Goal: Transaction & Acquisition: Obtain resource

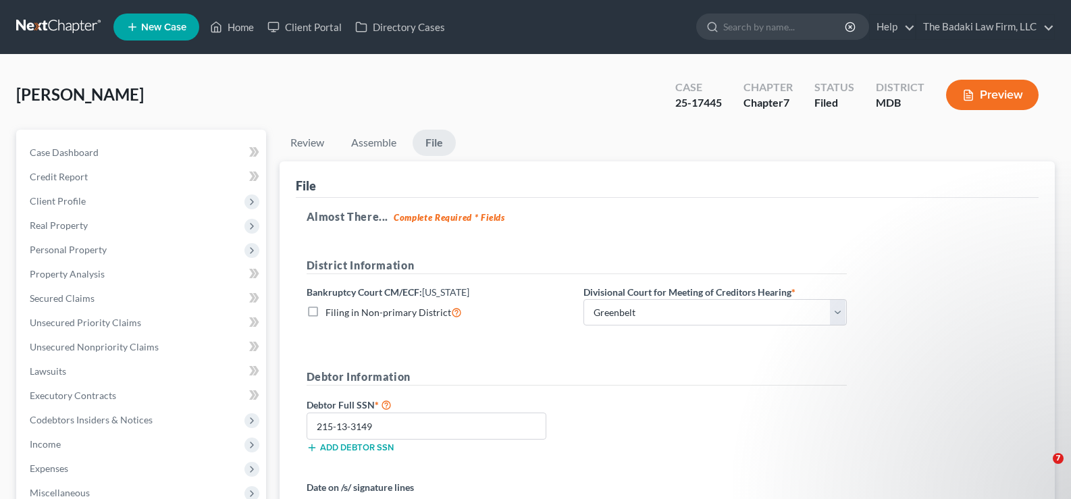
select select "1"
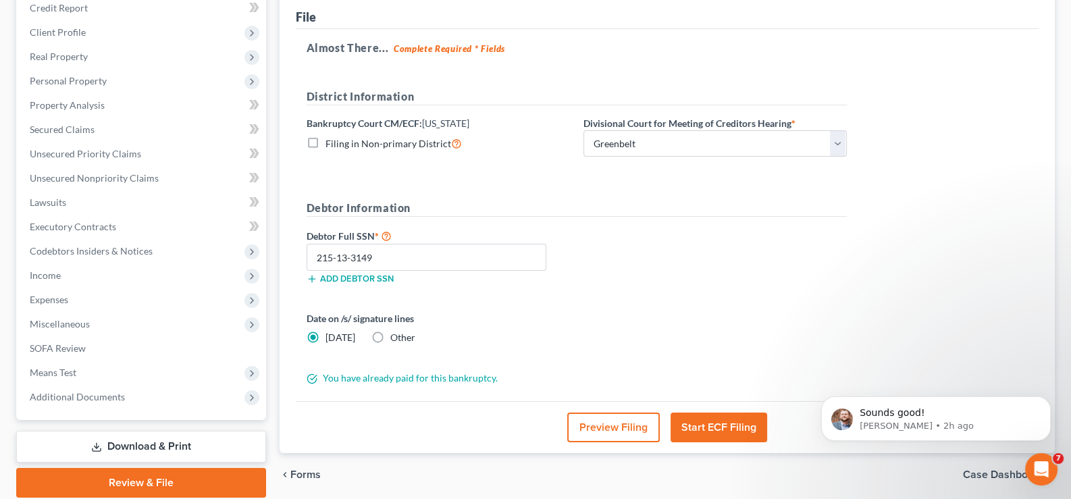
scroll to position [218, 0]
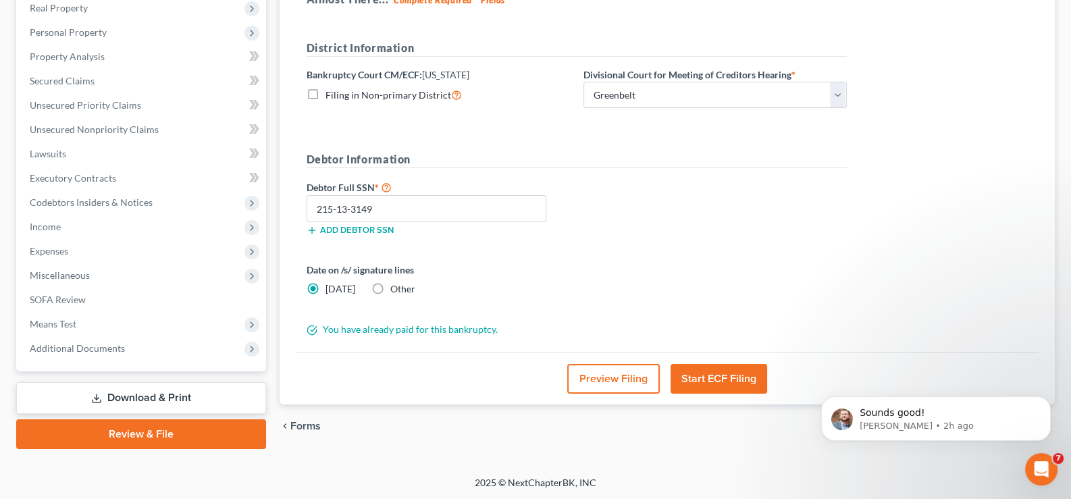
click at [169, 392] on link "Download & Print" at bounding box center [141, 398] width 250 height 32
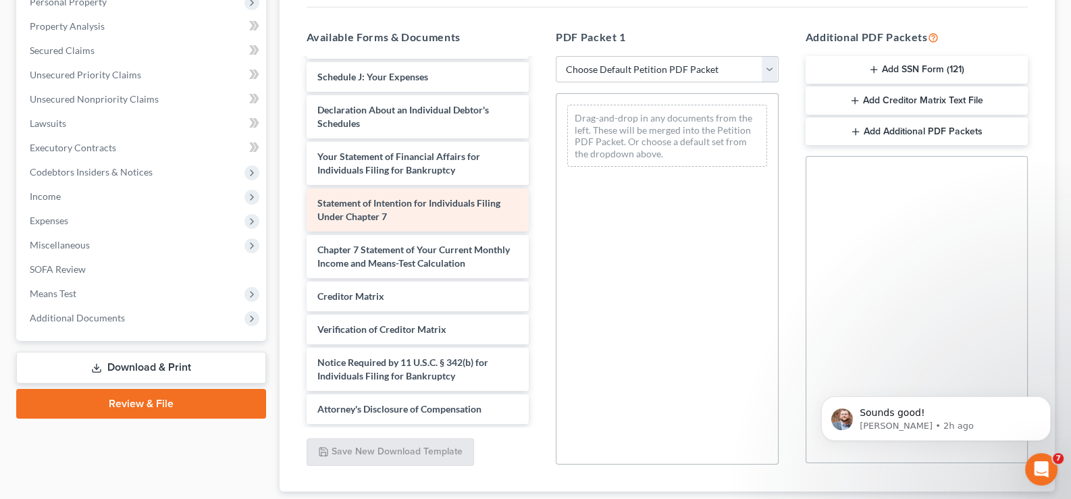
scroll to position [270, 0]
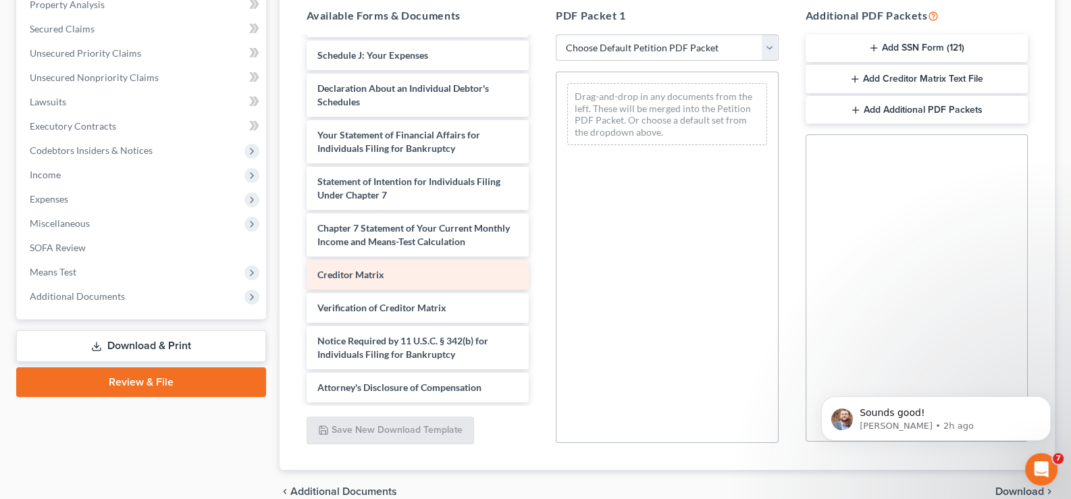
click at [382, 274] on span "Creditor Matrix" at bounding box center [350, 274] width 67 height 11
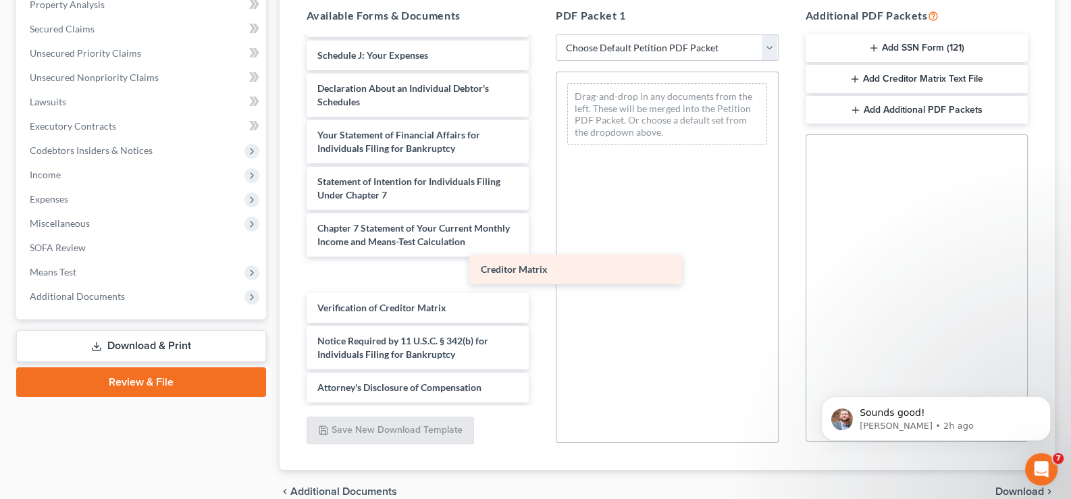
scroll to position [540, 0]
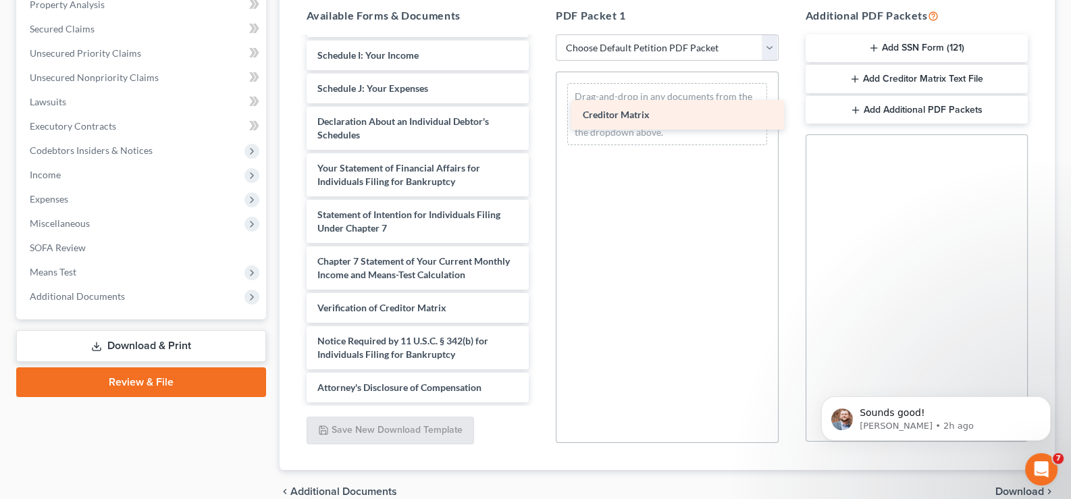
drag, startPoint x: 380, startPoint y: 273, endPoint x: 644, endPoint y: 102, distance: 314.6
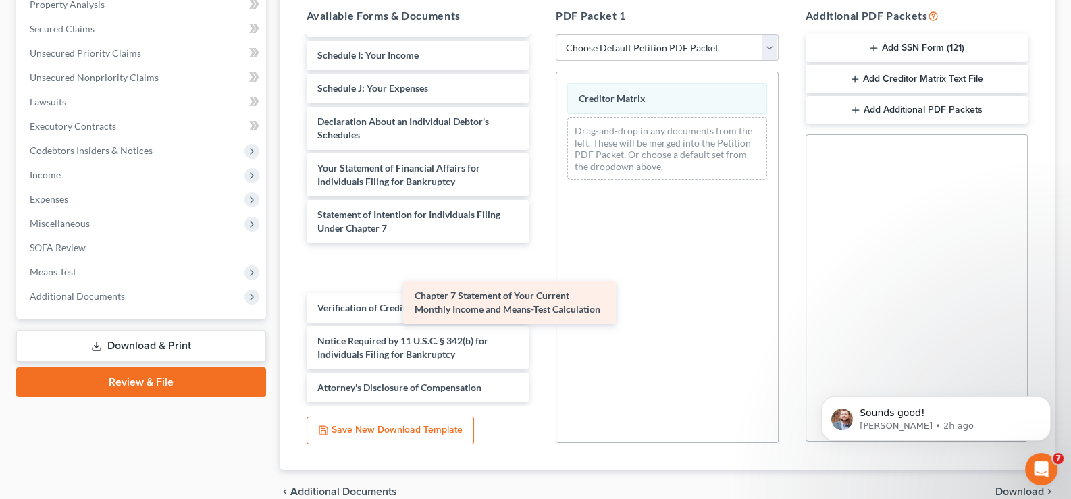
scroll to position [494, 0]
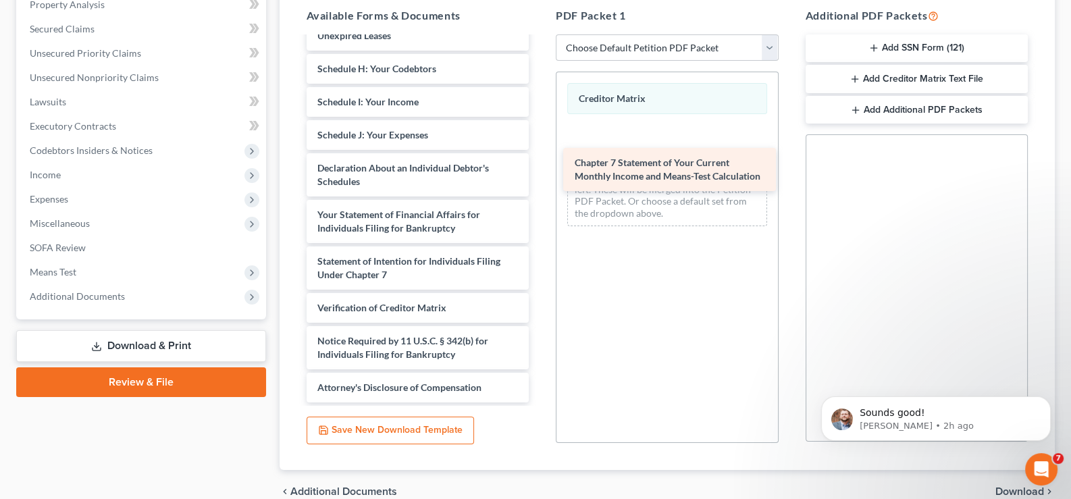
drag, startPoint x: 433, startPoint y: 265, endPoint x: 690, endPoint y: 168, distance: 275.1
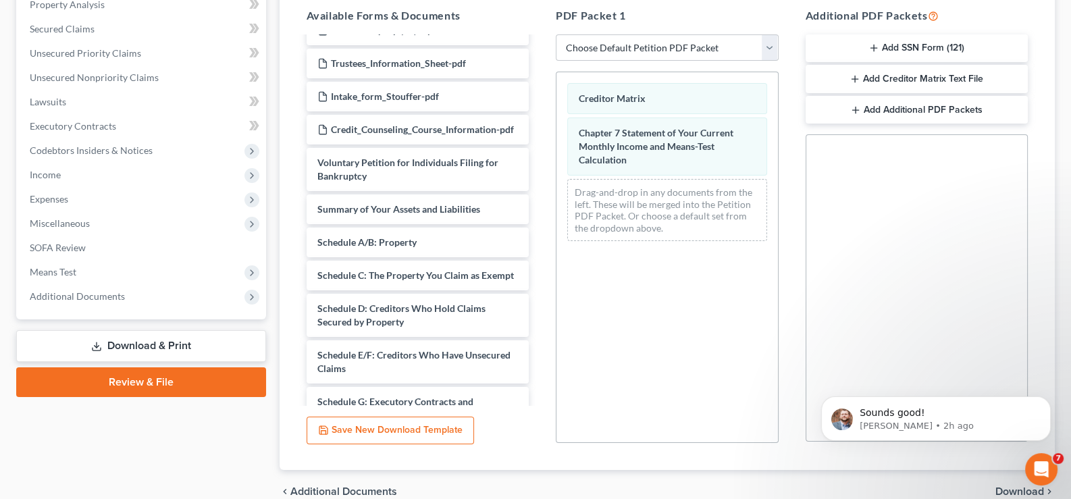
scroll to position [0, 0]
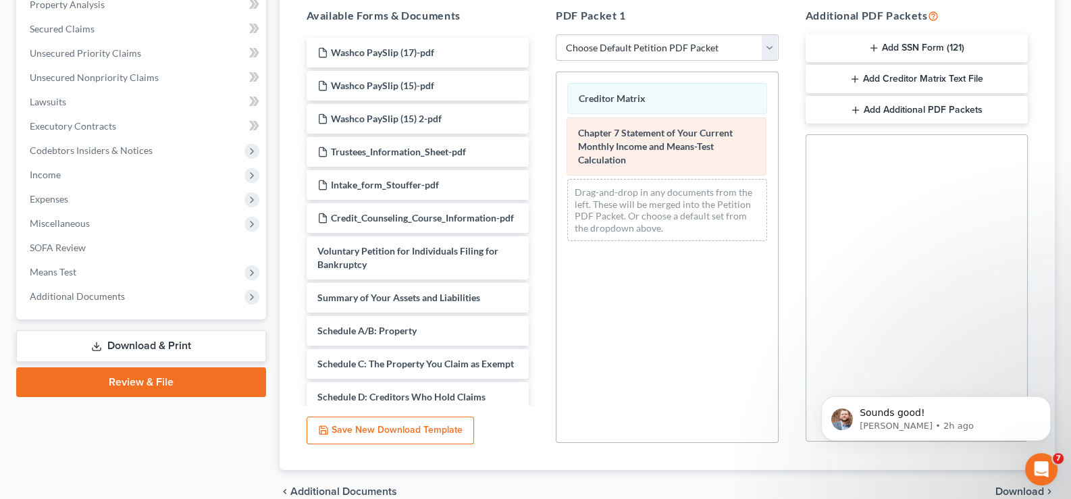
drag, startPoint x: 646, startPoint y: 139, endPoint x: 513, endPoint y: 168, distance: 135.5
click at [557, 168] on div "Chapter 7 Statement of Your Current Monthly Income and Means-Test Calculation C…" at bounding box center [668, 162] width 222 height 180
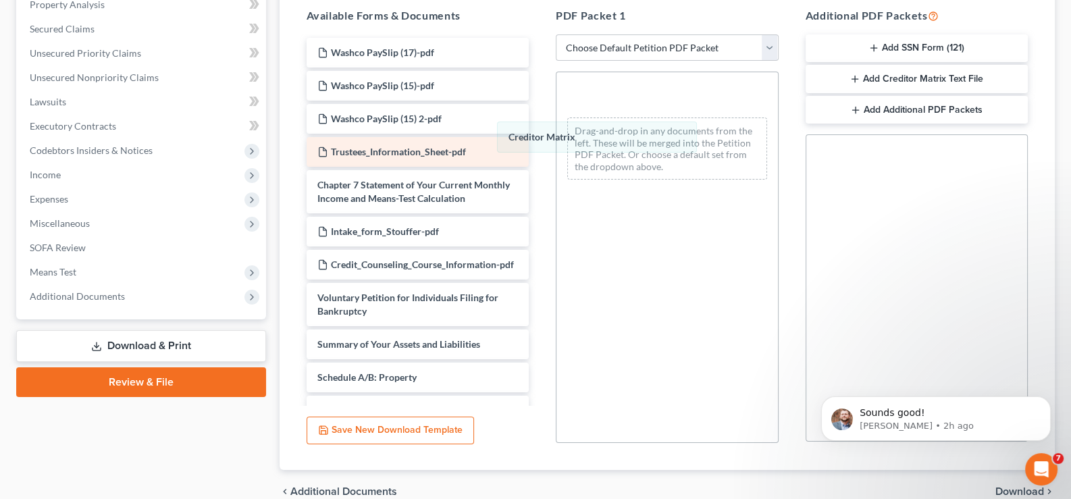
drag, startPoint x: 613, startPoint y: 94, endPoint x: 426, endPoint y: 180, distance: 205.5
click at [557, 176] on div "Creditor Matrix Creditor Matrix Creditor Matrix Drag-and-drop in any documents …" at bounding box center [668, 131] width 222 height 118
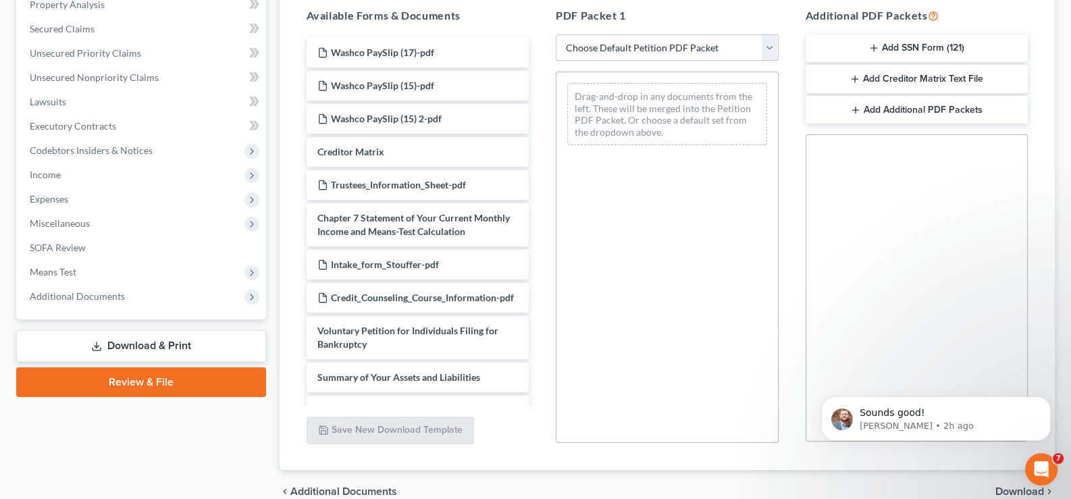
click at [768, 43] on select "Choose Default Petition PDF Packet Complete Bankruptcy Petition (all forms and …" at bounding box center [667, 47] width 223 height 27
click at [556, 34] on select "Choose Default Petition PDF Packet Complete Bankruptcy Petition (all forms and …" at bounding box center [667, 47] width 223 height 27
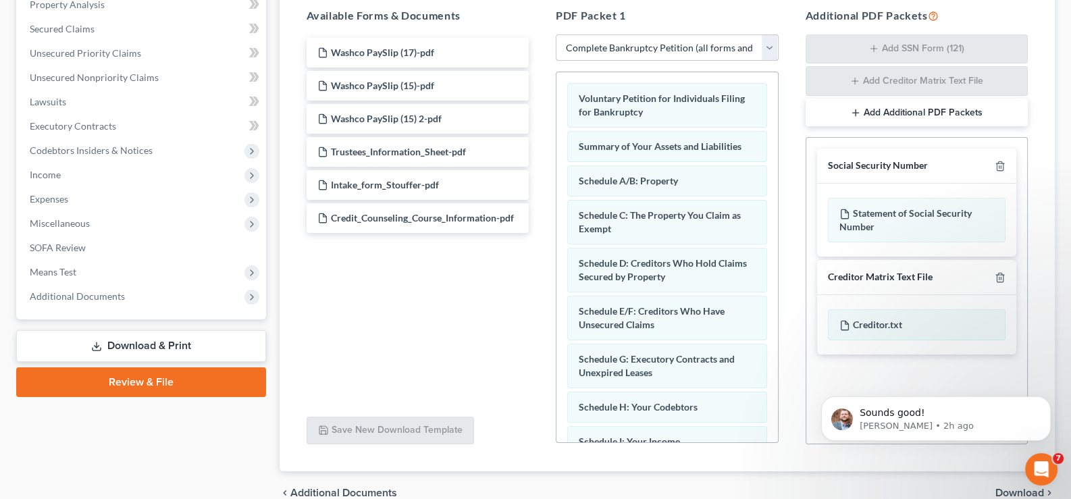
click at [767, 46] on select "Choose Default Petition PDF Packet Complete Bankruptcy Petition (all forms and …" at bounding box center [667, 47] width 223 height 27
select select "4"
click at [556, 34] on select "Choose Default Petition PDF Packet Complete Bankruptcy Petition (all forms and …" at bounding box center [667, 47] width 223 height 27
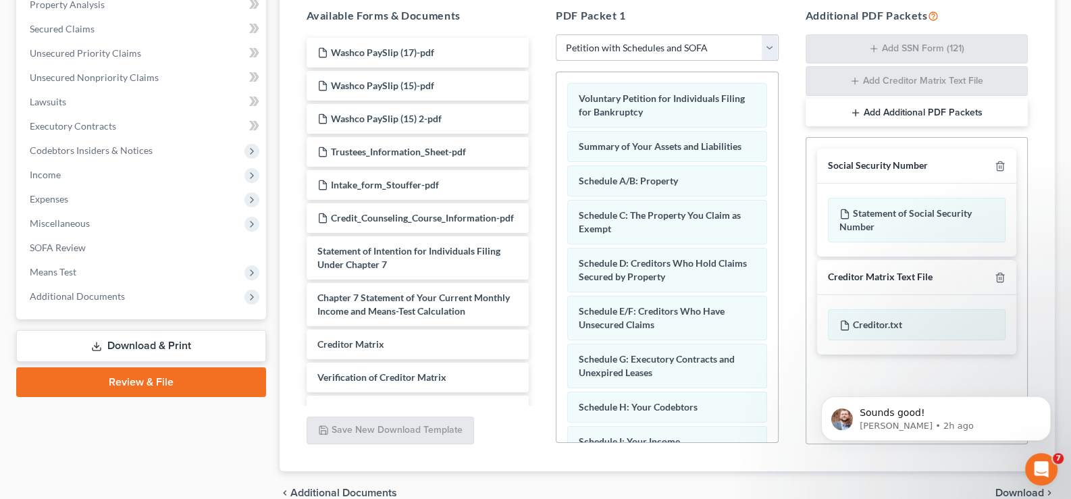
click at [769, 49] on select "Choose Default Petition PDF Packet Complete Bankruptcy Petition (all forms and …" at bounding box center [667, 47] width 223 height 27
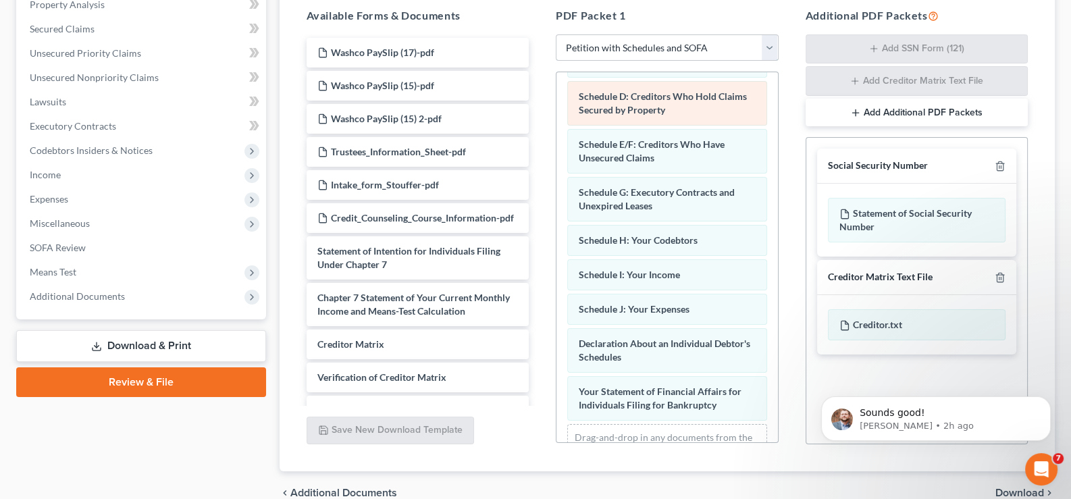
scroll to position [218, 0]
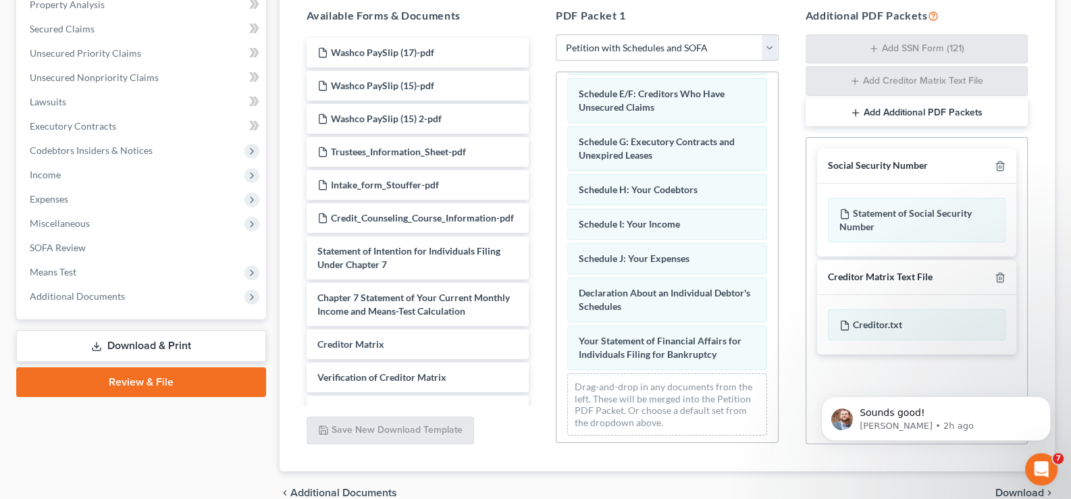
click at [771, 43] on select "Choose Default Petition PDF Packet Complete Bankruptcy Petition (all forms and …" at bounding box center [667, 47] width 223 height 27
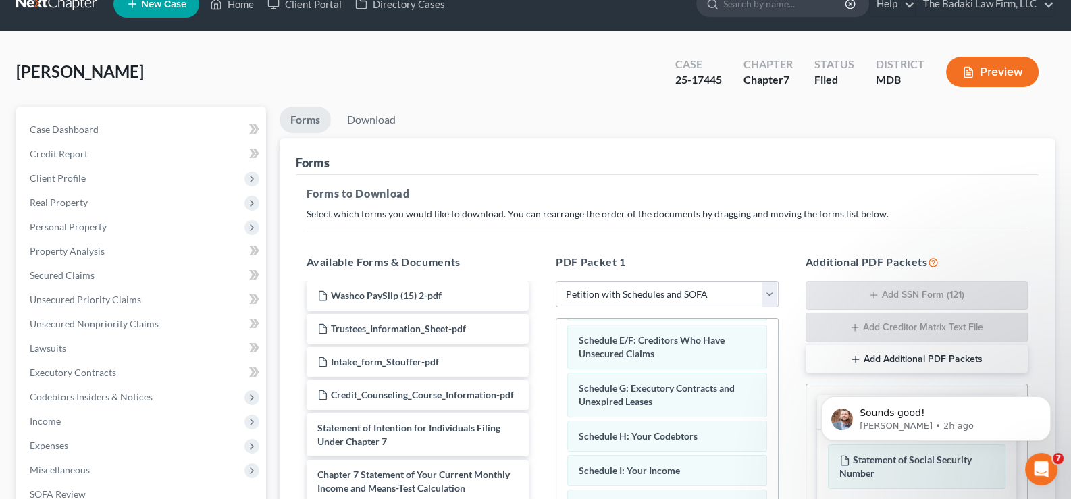
scroll to position [0, 0]
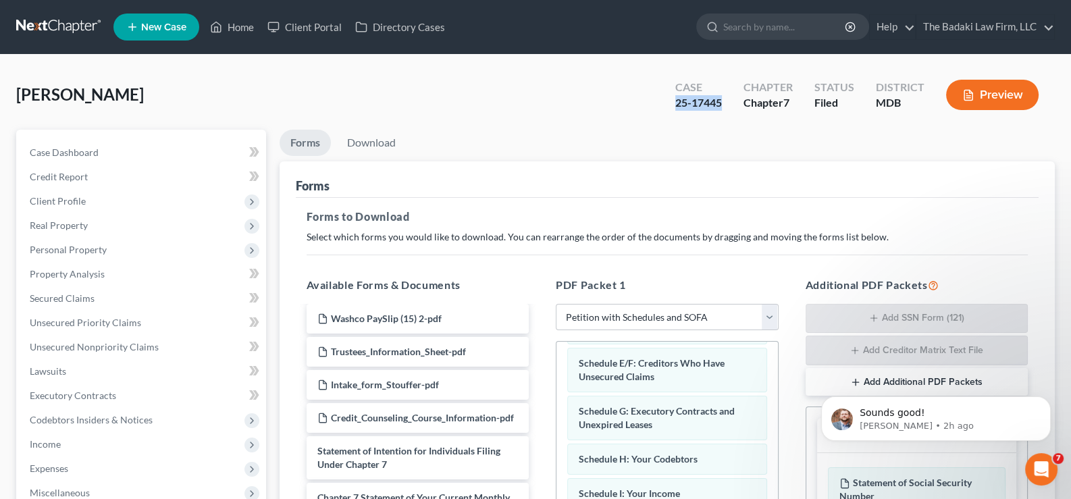
drag, startPoint x: 728, startPoint y: 105, endPoint x: 669, endPoint y: 107, distance: 58.8
click at [669, 107] on div "Case 25-17445" at bounding box center [699, 96] width 68 height 40
copy div "25-17445"
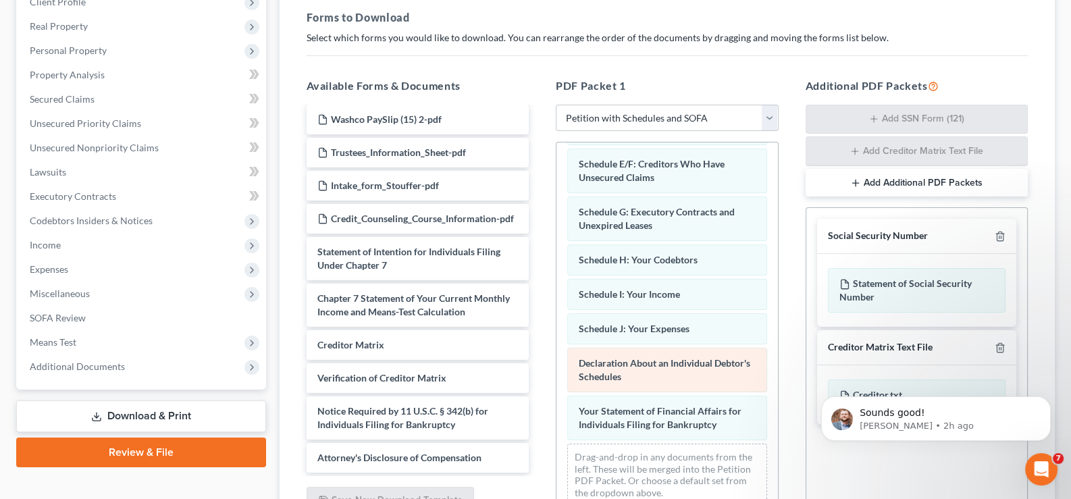
scroll to position [267, 0]
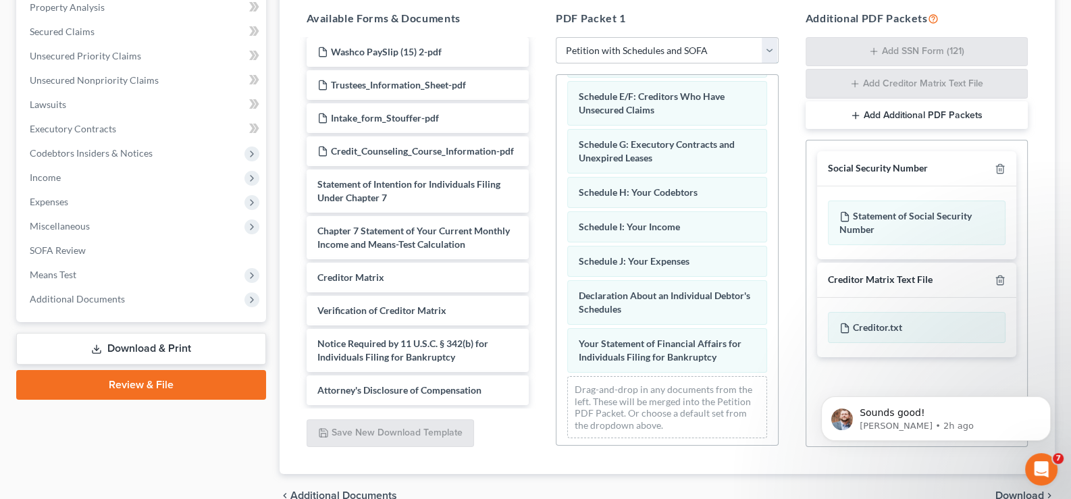
click at [769, 47] on select "Choose Default Petition PDF Packet Complete Bankruptcy Petition (all forms and …" at bounding box center [667, 50] width 223 height 27
click at [719, 10] on h5 "PDF Packet 1" at bounding box center [667, 18] width 223 height 16
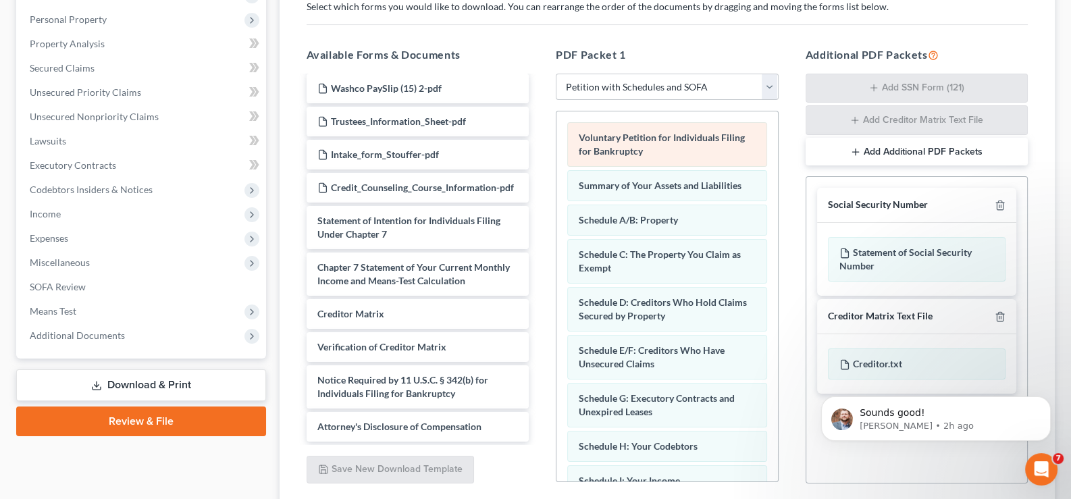
scroll to position [64, 0]
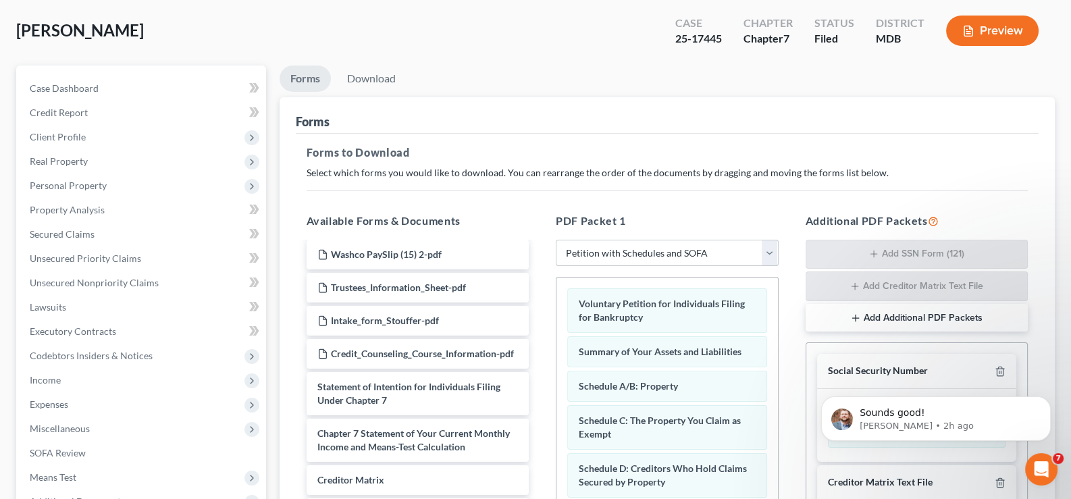
click at [768, 246] on select "Choose Default Petition PDF Packet Complete Bankruptcy Petition (all forms and …" at bounding box center [667, 253] width 223 height 27
click at [740, 191] on div "Forms to Download Select which forms you would like to download. You can rearra…" at bounding box center [668, 406] width 744 height 544
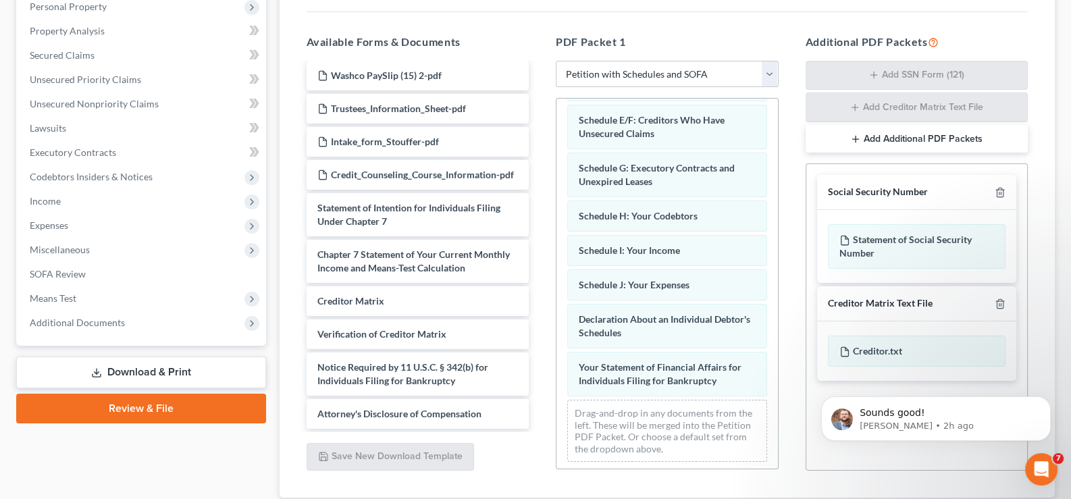
scroll to position [267, 0]
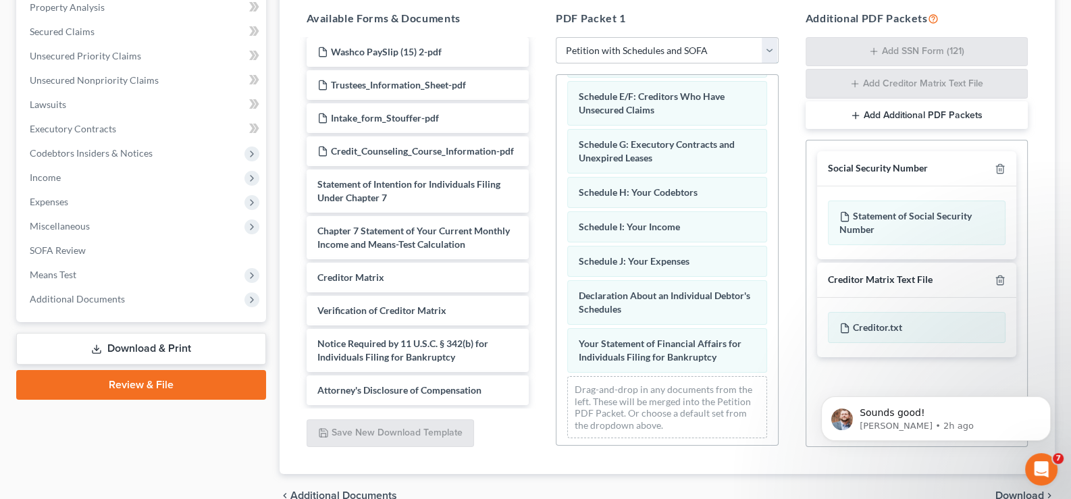
click at [777, 50] on select "Choose Default Petition PDF Packet Complete Bankruptcy Petition (all forms and …" at bounding box center [667, 50] width 223 height 27
click at [556, 37] on select "Choose Default Petition PDF Packet Complete Bankruptcy Petition (all forms and …" at bounding box center [667, 50] width 223 height 27
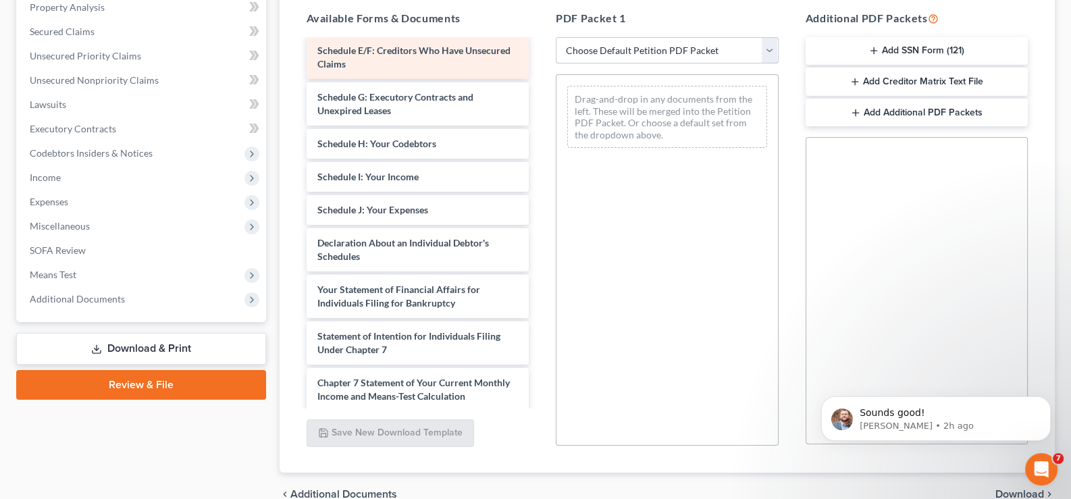
scroll to position [420, 0]
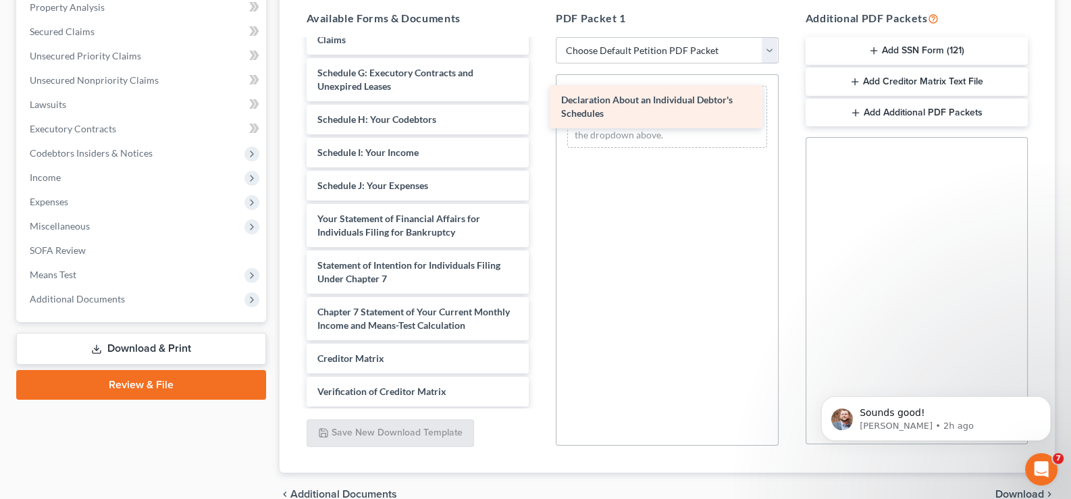
drag, startPoint x: 439, startPoint y: 263, endPoint x: 683, endPoint y: 118, distance: 283.5
click at [540, 118] on div "Declaration About an Individual Debtor's Schedules Washco PaySlip (17)-pdf Wash…" at bounding box center [418, 53] width 245 height 866
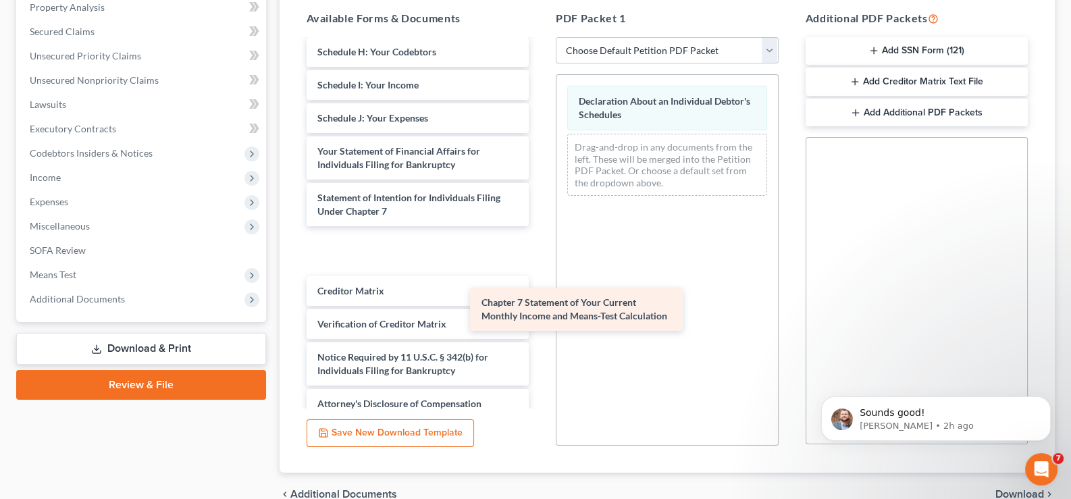
scroll to position [481, 0]
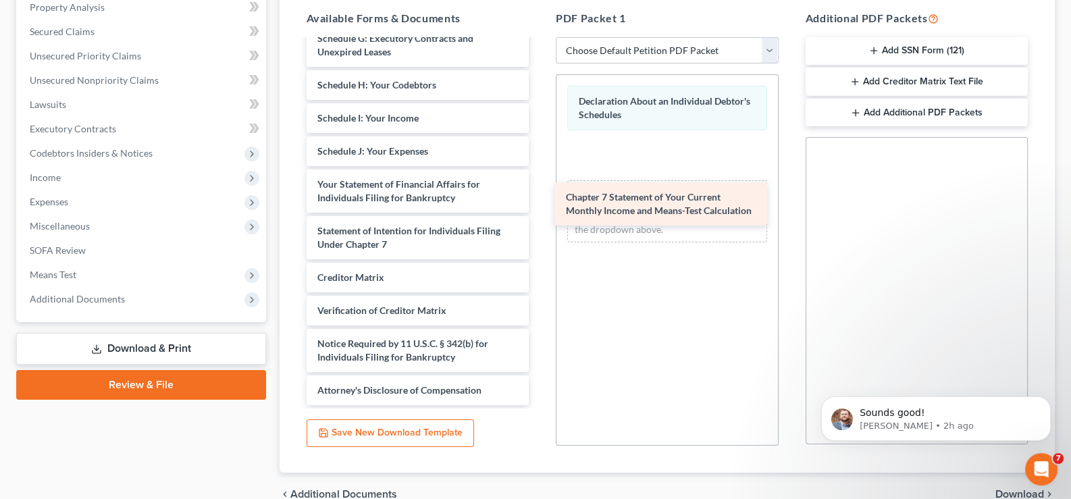
drag, startPoint x: 453, startPoint y: 273, endPoint x: 705, endPoint y: 191, distance: 264.9
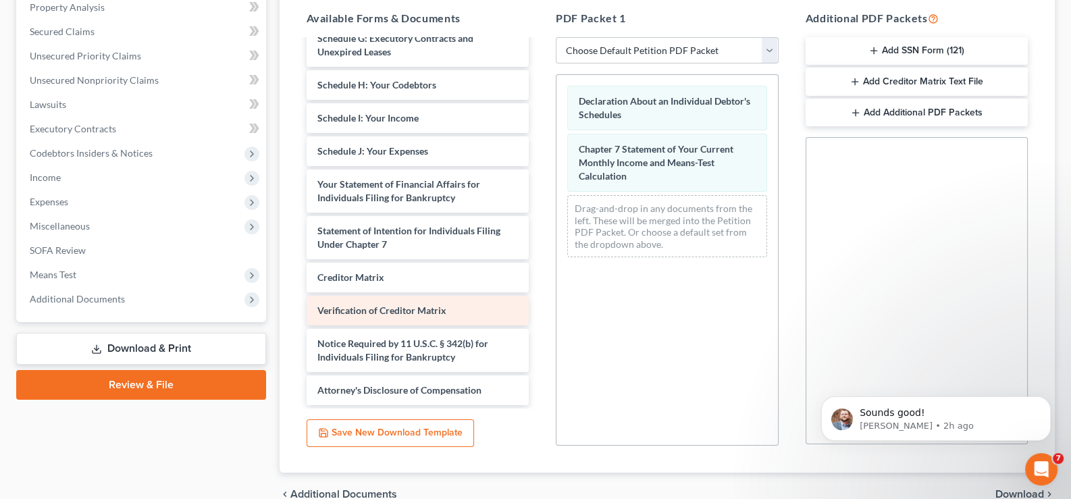
scroll to position [480, 0]
click at [765, 51] on select "Choose Default Petition PDF Packet Complete Bankruptcy Petition (all forms and …" at bounding box center [667, 50] width 223 height 27
select select "4"
click at [556, 37] on select "Choose Default Petition PDF Packet Complete Bankruptcy Petition (all forms and …" at bounding box center [667, 50] width 223 height 27
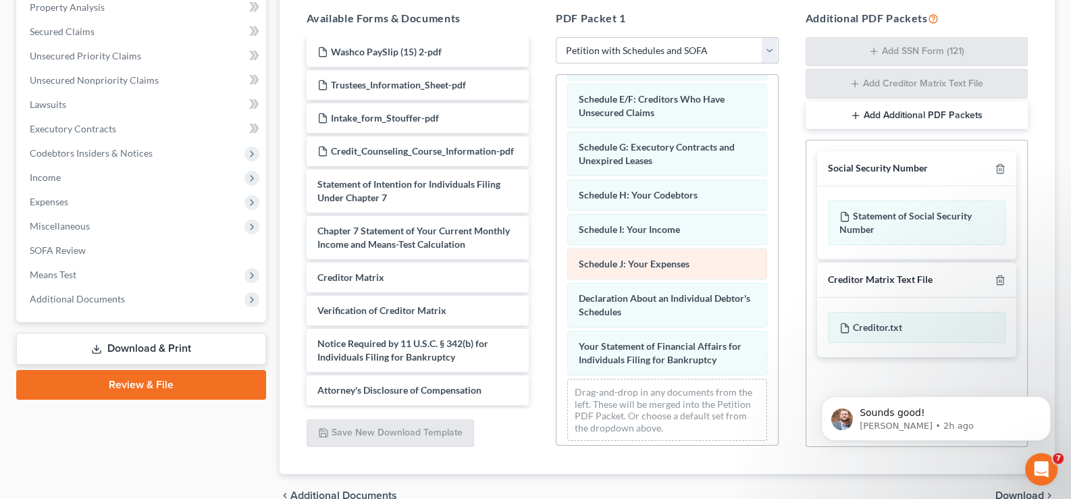
scroll to position [218, 0]
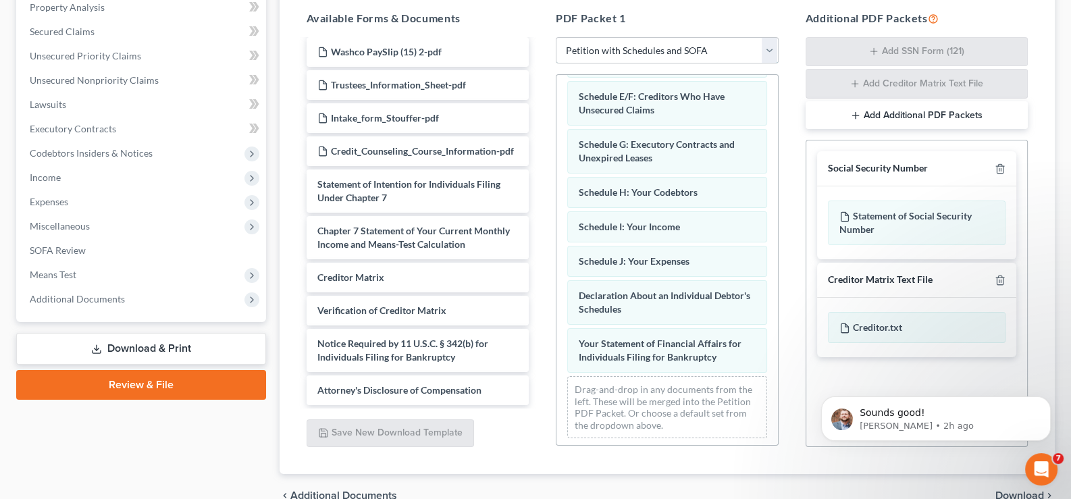
click at [770, 49] on select "Choose Default Petition PDF Packet Complete Bankruptcy Petition (all forms and …" at bounding box center [667, 50] width 223 height 27
click at [556, 37] on select "Choose Default Petition PDF Packet Complete Bankruptcy Petition (all forms and …" at bounding box center [667, 50] width 223 height 27
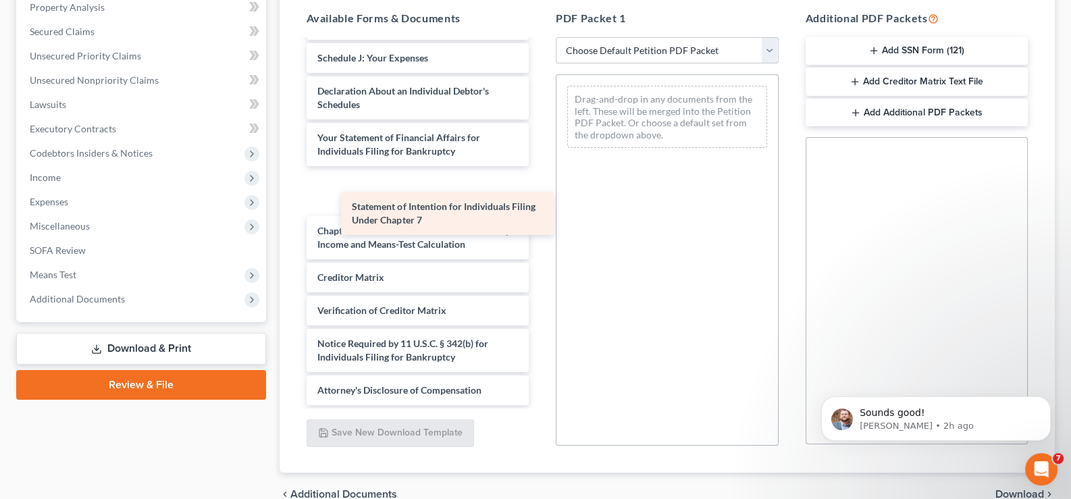
scroll to position [527, 0]
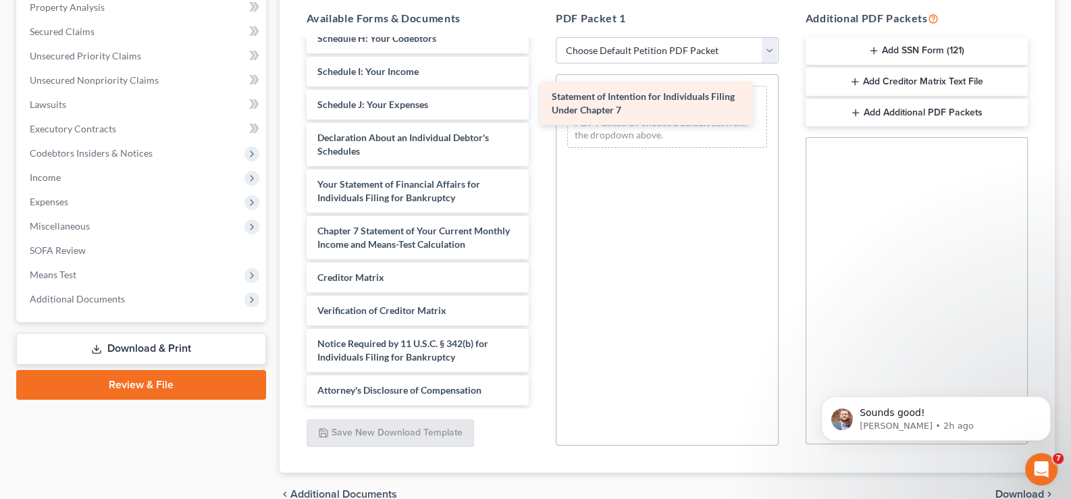
drag, startPoint x: 446, startPoint y: 178, endPoint x: 681, endPoint y: 92, distance: 250.5
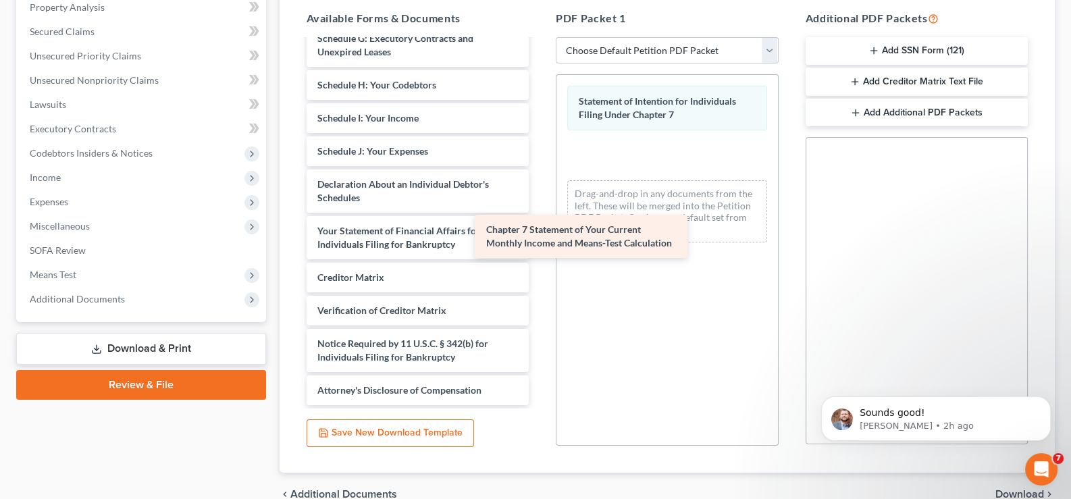
scroll to position [481, 0]
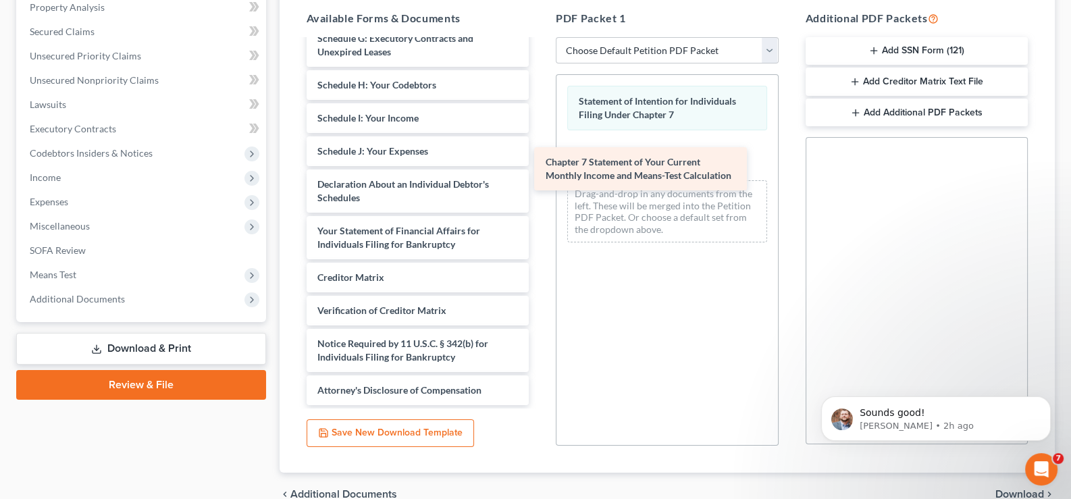
drag, startPoint x: 432, startPoint y: 236, endPoint x: 661, endPoint y: 168, distance: 238.3
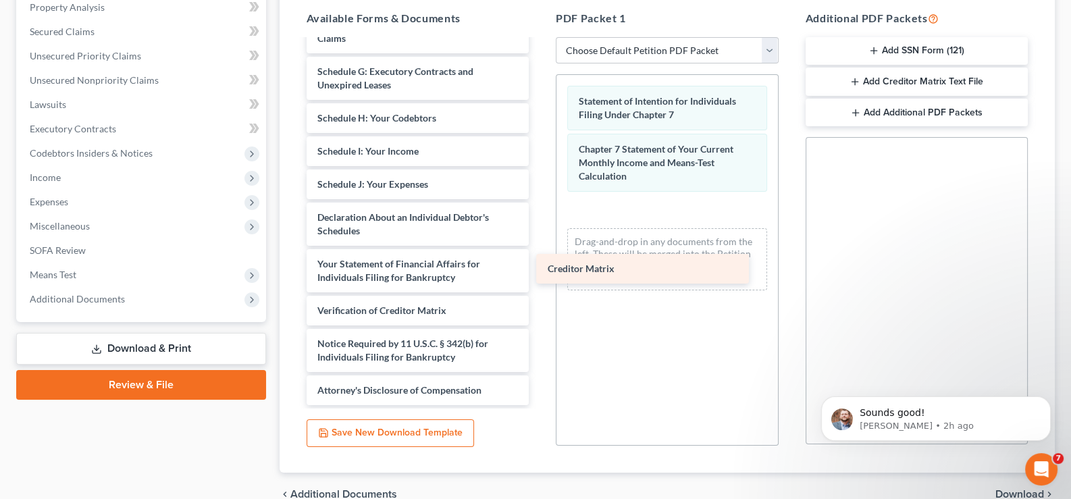
scroll to position [448, 0]
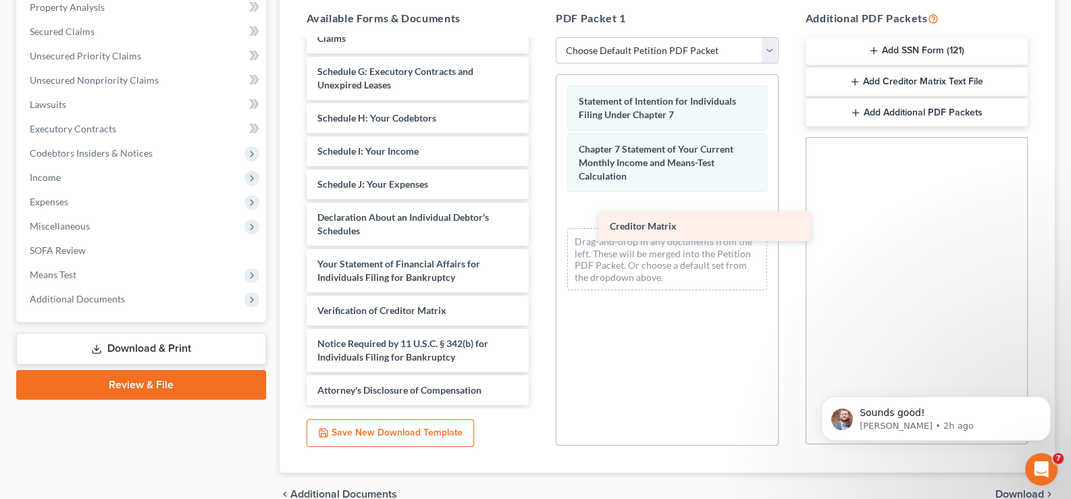
drag, startPoint x: 401, startPoint y: 275, endPoint x: 694, endPoint y: 226, distance: 296.6
click at [540, 226] on div "Creditor Matrix Washco PaySlip (17)-pdf Washco PaySlip (15)-pdf Washco PaySlip …" at bounding box center [418, 12] width 245 height 786
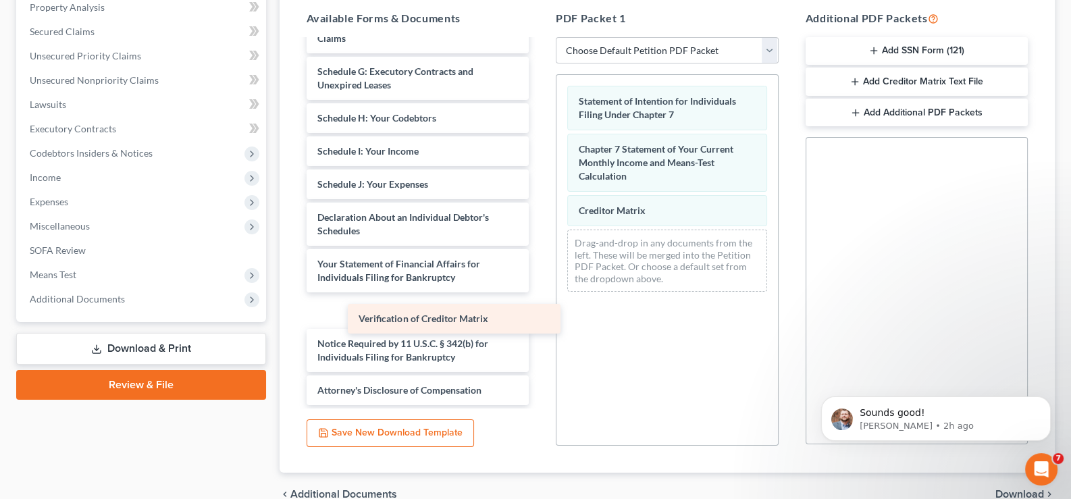
scroll to position [415, 0]
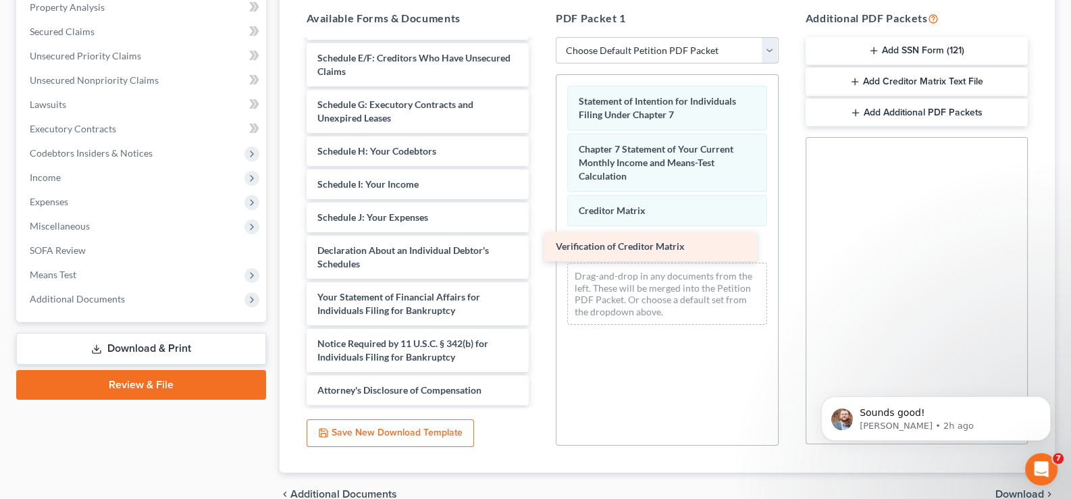
drag, startPoint x: 407, startPoint y: 303, endPoint x: 645, endPoint y: 241, distance: 246.4
click at [540, 241] on div "Verification of Creditor Matrix Washco PaySlip (17)-pdf Washco PaySlip (15)-pdf…" at bounding box center [418, 28] width 245 height 753
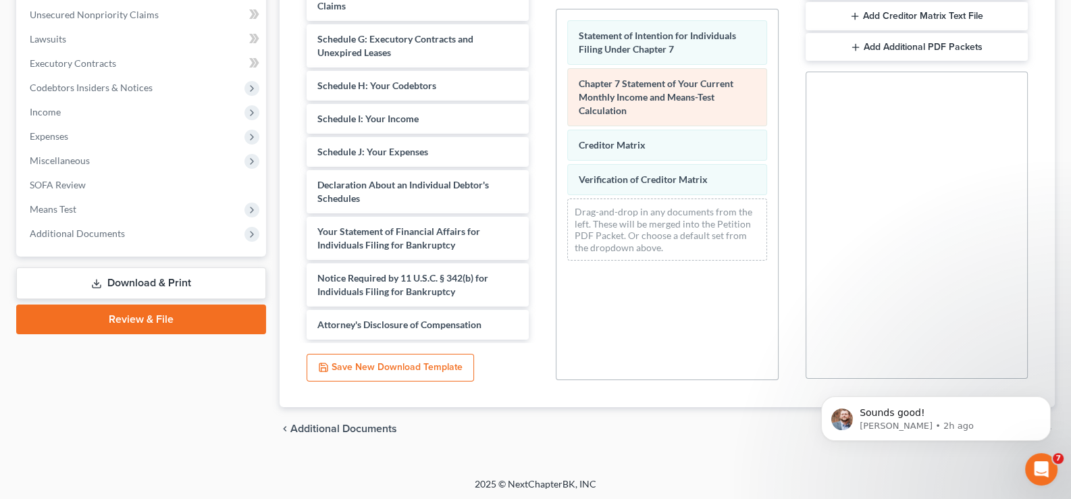
scroll to position [334, 0]
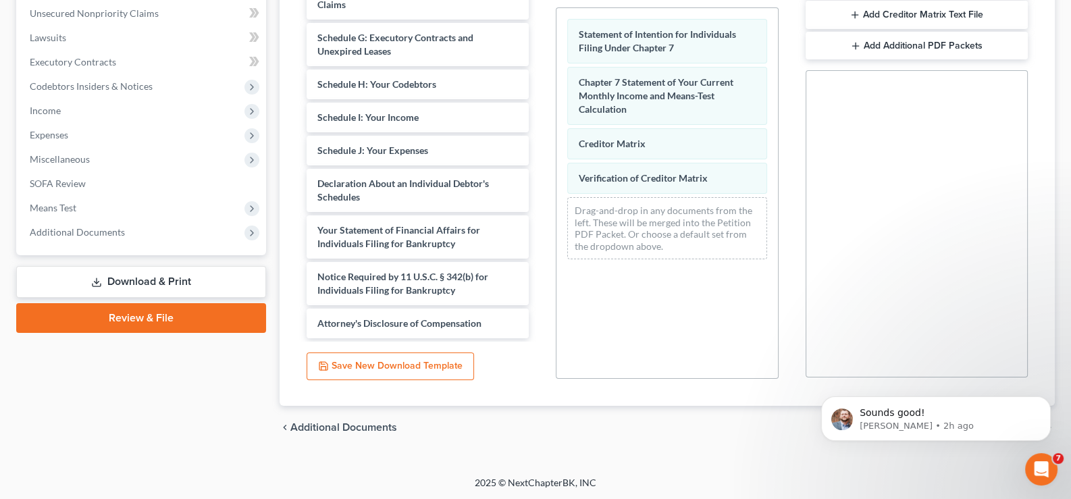
click at [936, 474] on div "[PERSON_NAME] Upgraded Case 25-17445 Chapter Chapter 7 Status Filed District MD…" at bounding box center [535, 98] width 1071 height 755
click at [1044, 401] on icon "Dismiss notification" at bounding box center [1047, 400] width 7 height 7
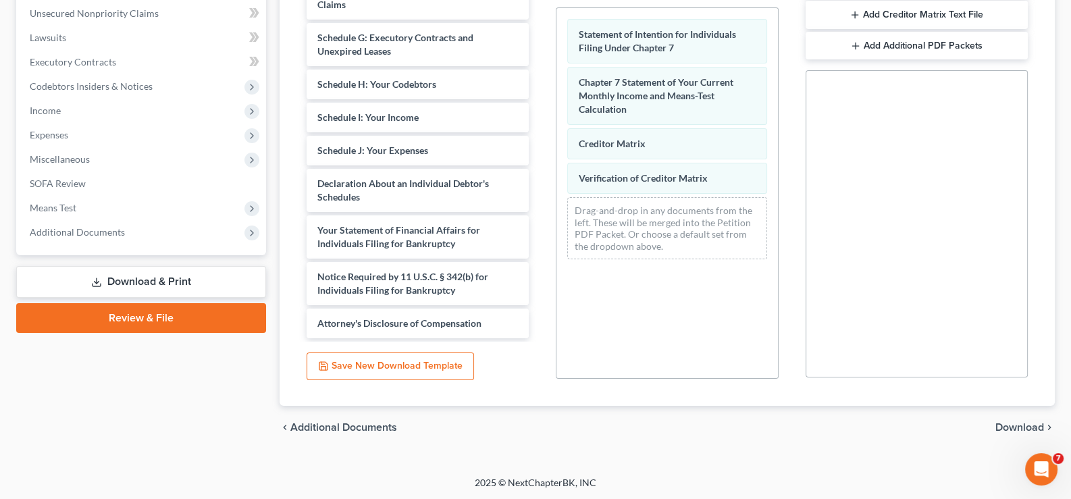
click at [1030, 425] on span "Download" at bounding box center [1020, 427] width 49 height 11
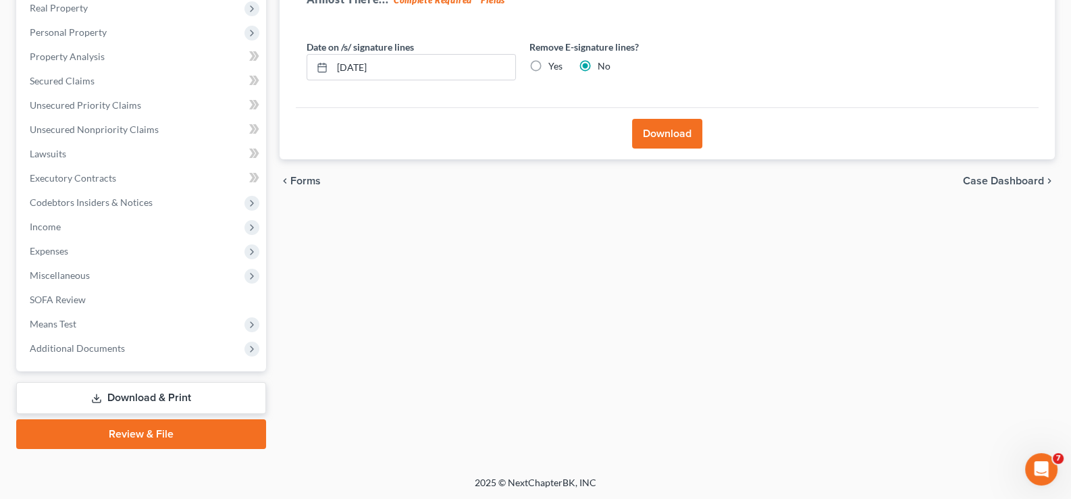
click at [690, 128] on button "Download" at bounding box center [667, 134] width 70 height 30
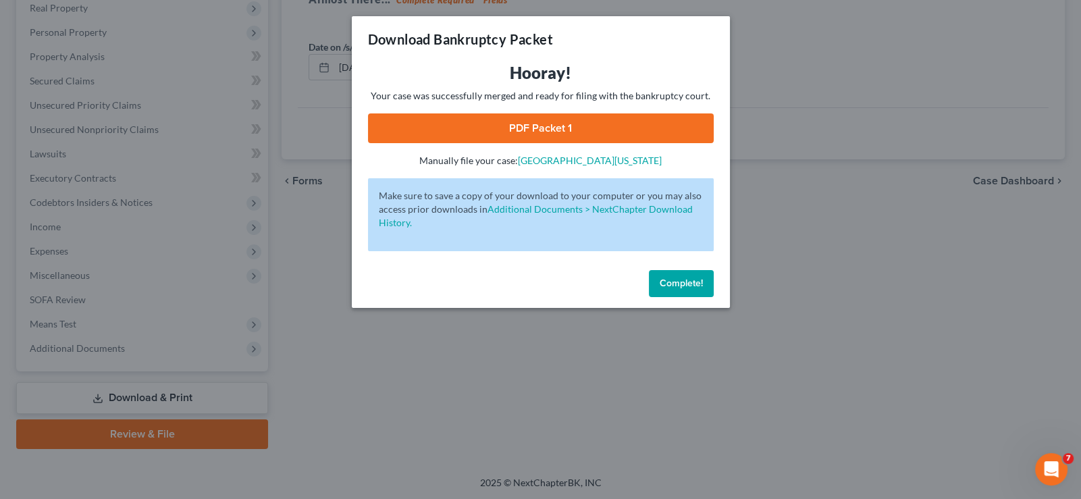
click at [559, 127] on link "PDF Packet 1" at bounding box center [541, 128] width 346 height 30
click at [688, 279] on span "Complete!" at bounding box center [681, 283] width 43 height 11
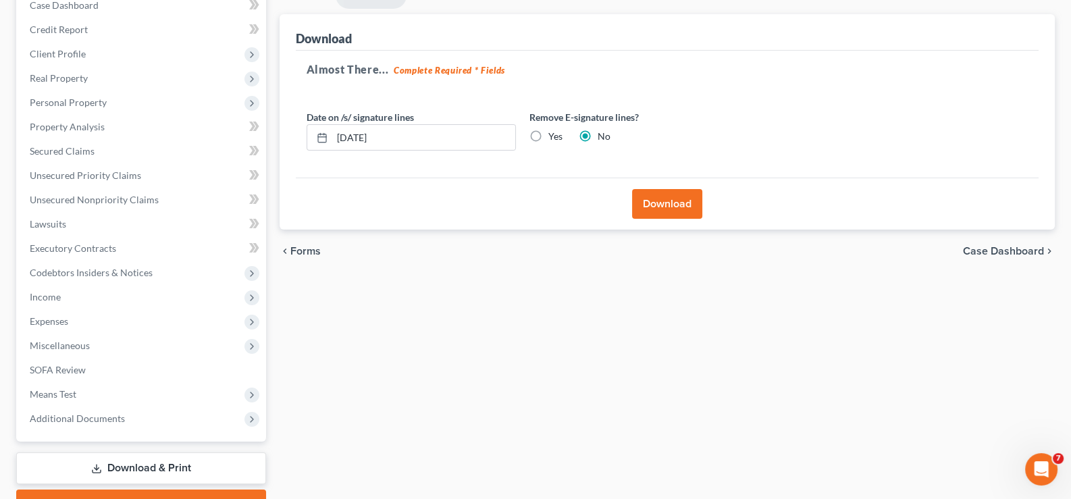
scroll to position [67, 0]
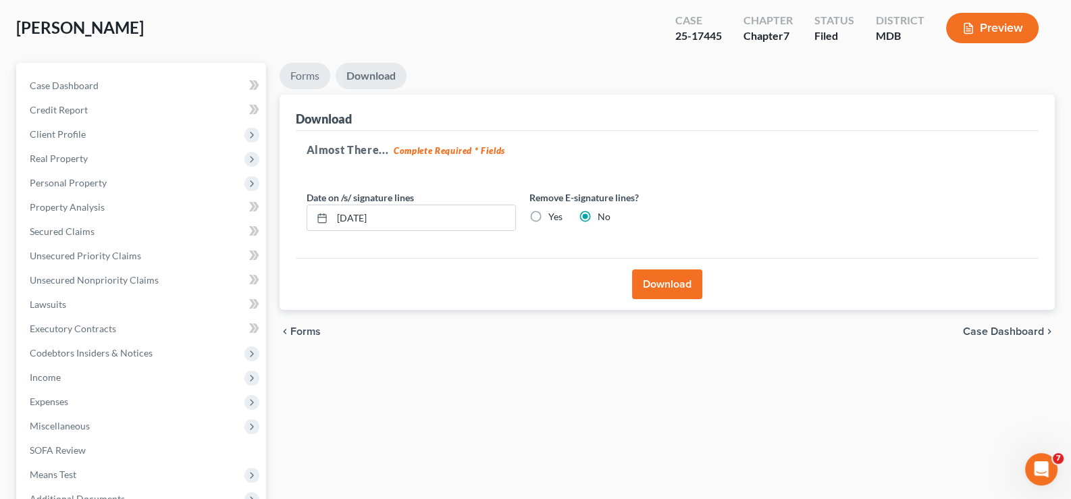
click at [315, 74] on link "Forms" at bounding box center [305, 76] width 51 height 26
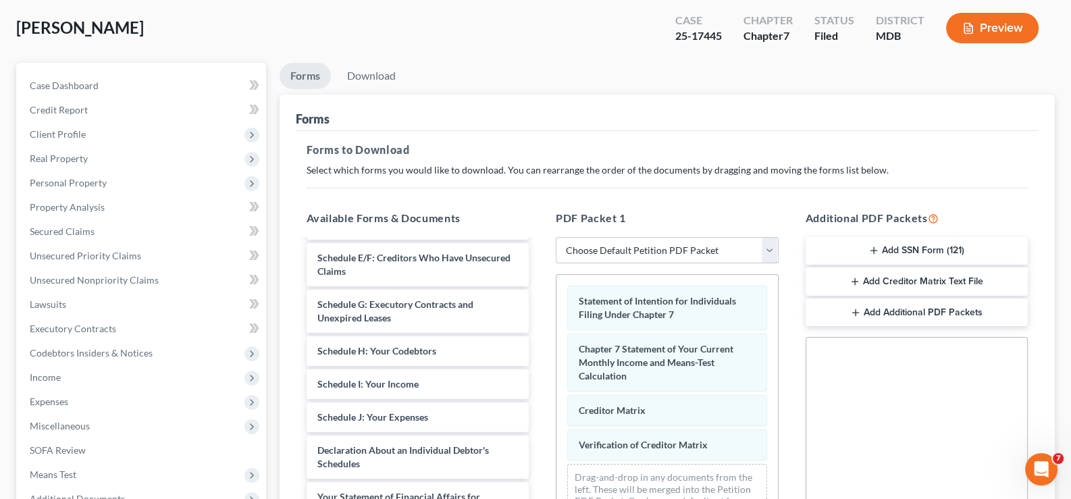
click at [766, 249] on select "Choose Default Petition PDF Packet Complete Bankruptcy Petition (all forms and …" at bounding box center [667, 250] width 223 height 27
select select "4"
click at [556, 237] on select "Choose Default Petition PDF Packet Complete Bankruptcy Petition (all forms and …" at bounding box center [667, 250] width 223 height 27
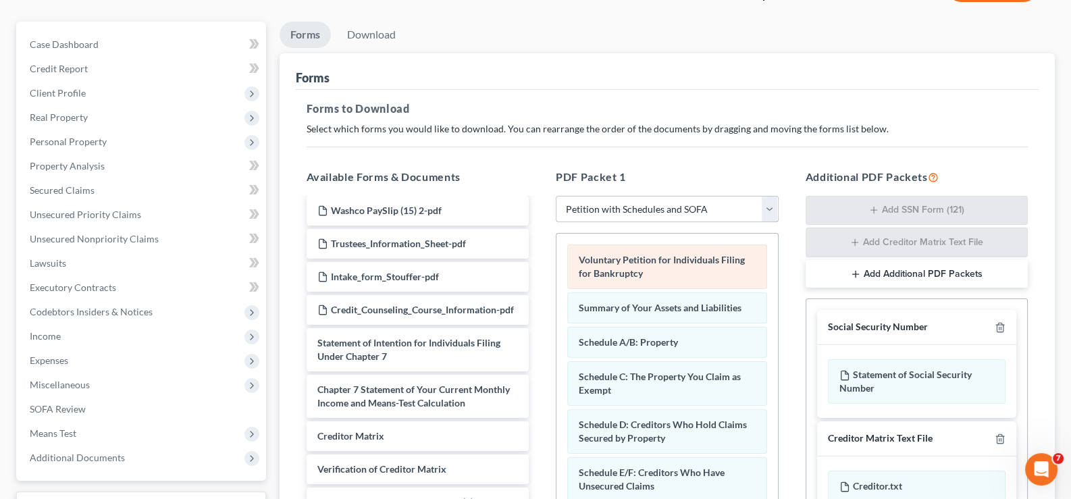
scroll to position [132, 0]
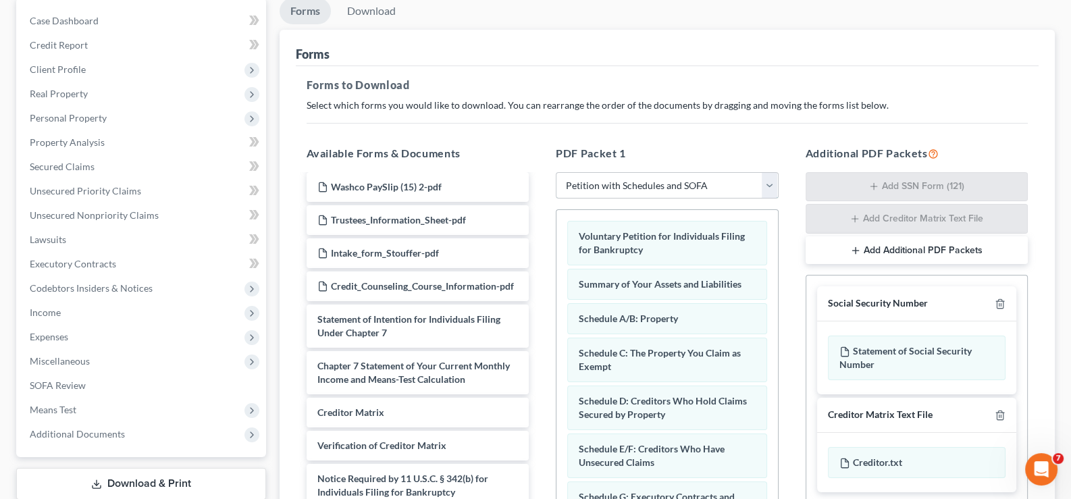
click at [772, 185] on select "Choose Default Petition PDF Packet Complete Bankruptcy Petition (all forms and …" at bounding box center [667, 185] width 223 height 27
click at [765, 134] on div "PDF Packet 1 Choose Default Petition PDF Packet Complete Bankruptcy Petition (a…" at bounding box center [667, 363] width 250 height 459
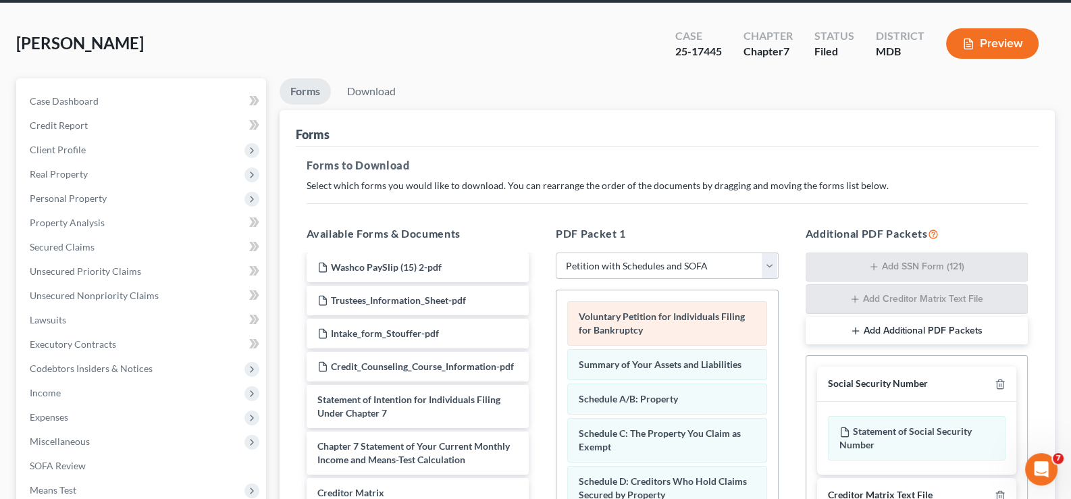
scroll to position [134, 0]
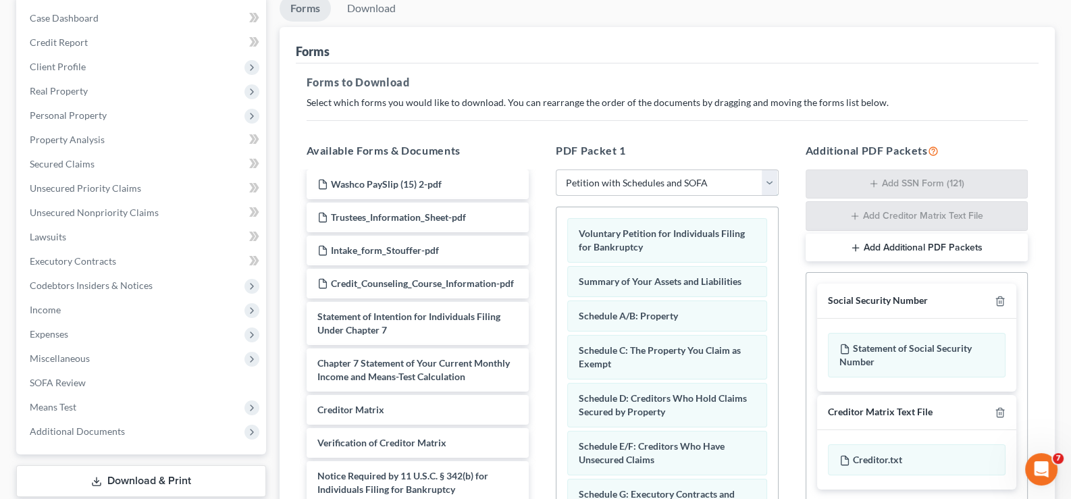
click at [767, 180] on select "Choose Default Petition PDF Packet Complete Bankruptcy Petition (all forms and …" at bounding box center [667, 183] width 223 height 27
select select
click at [556, 170] on select "Choose Default Petition PDF Packet Complete Bankruptcy Petition (all forms and …" at bounding box center [667, 183] width 223 height 27
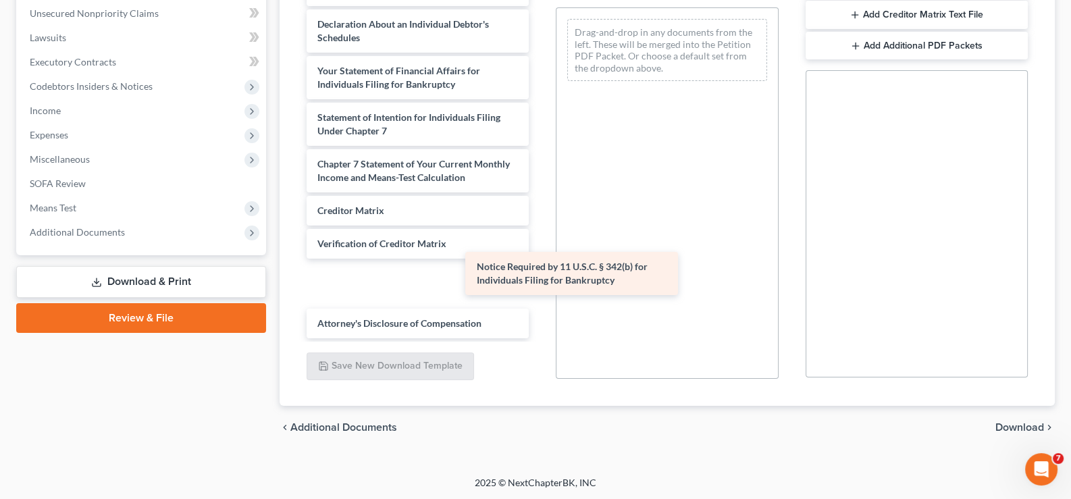
scroll to position [527, 0]
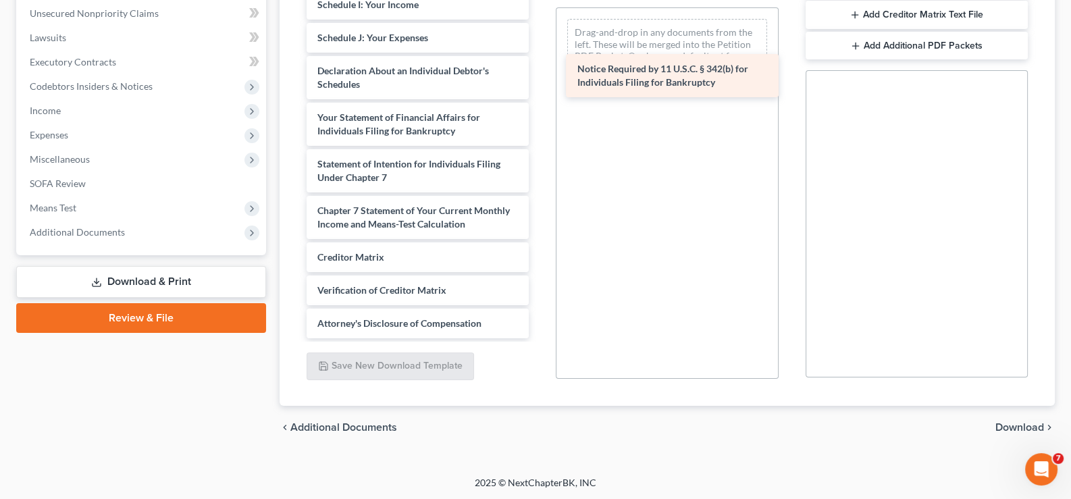
drag, startPoint x: 449, startPoint y: 284, endPoint x: 716, endPoint y: 67, distance: 343.8
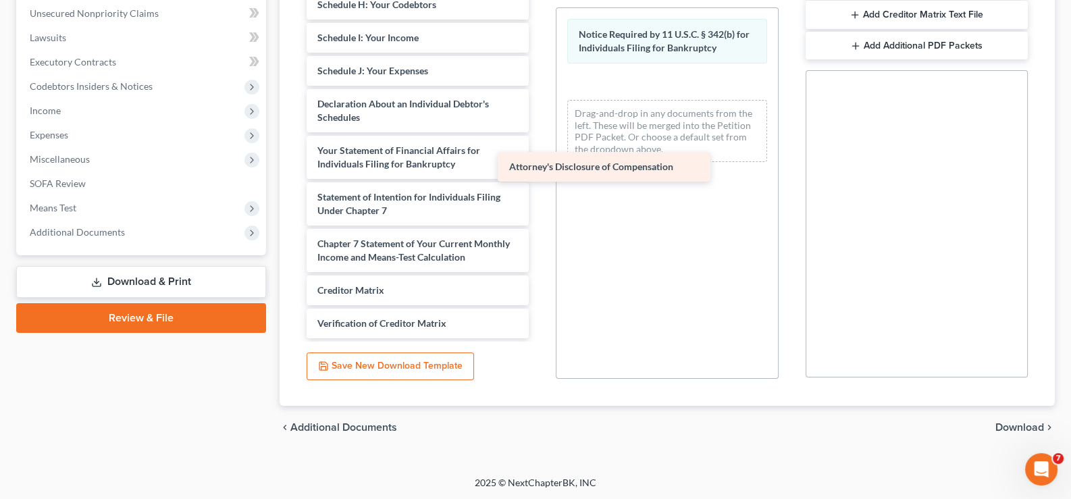
scroll to position [494, 0]
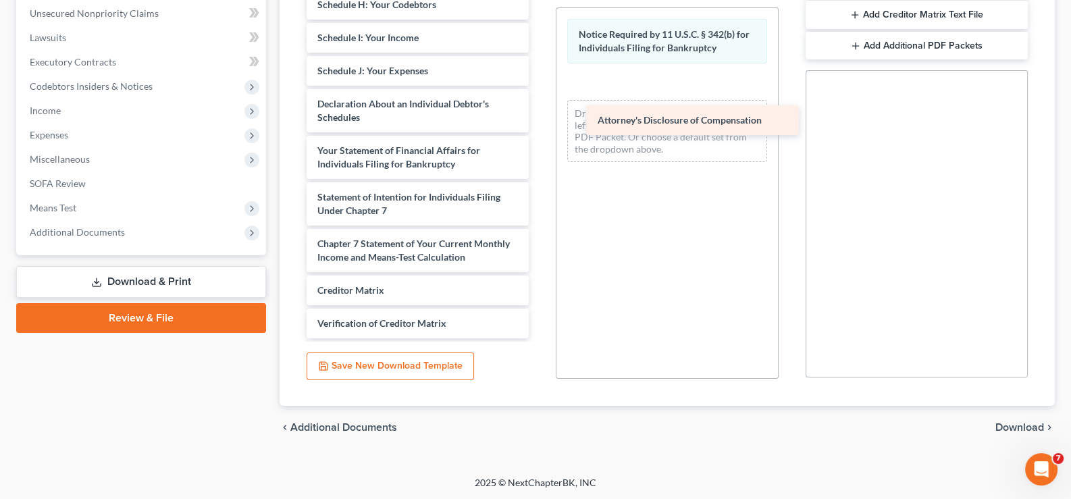
drag, startPoint x: 435, startPoint y: 317, endPoint x: 715, endPoint y: 115, distance: 345.5
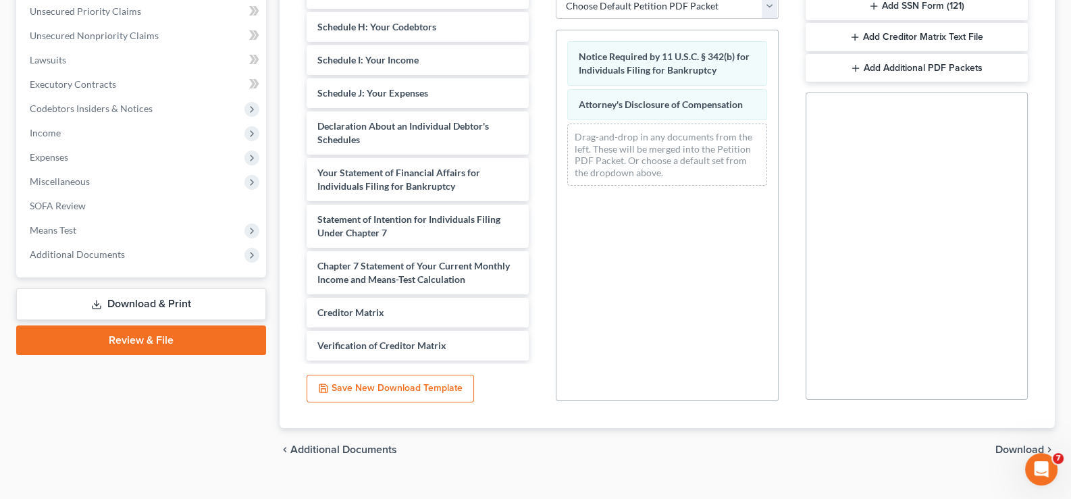
scroll to position [334, 0]
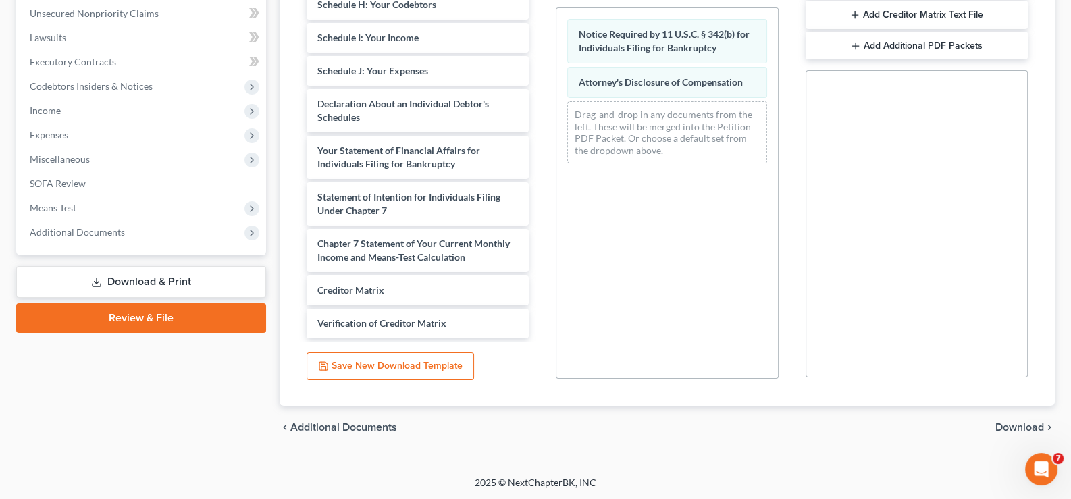
click at [1022, 424] on span "Download" at bounding box center [1020, 427] width 49 height 11
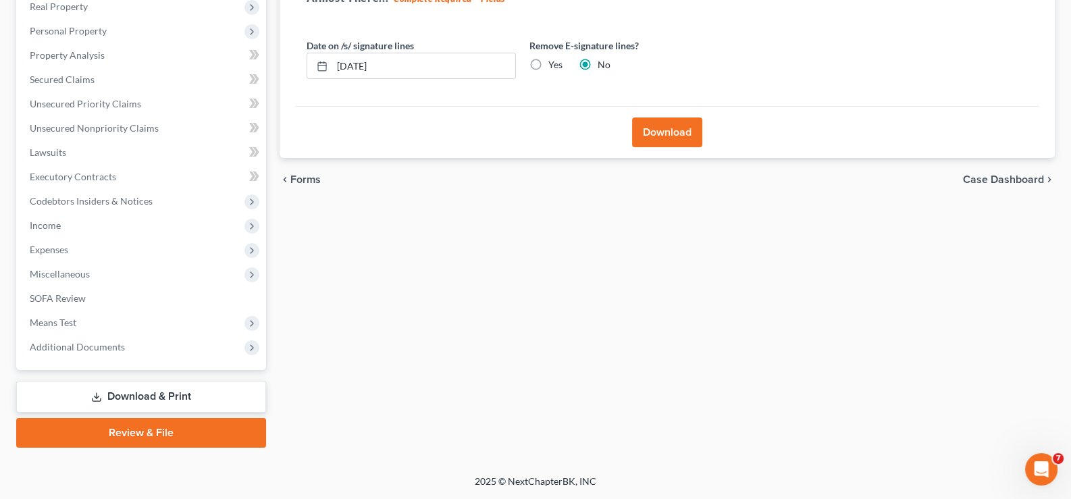
scroll to position [218, 0]
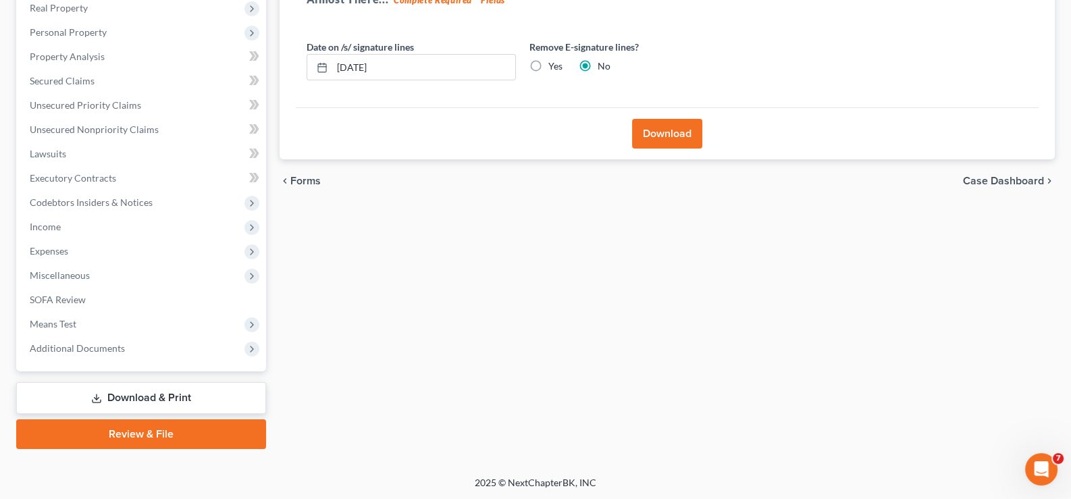
click at [665, 128] on button "Download" at bounding box center [667, 134] width 70 height 30
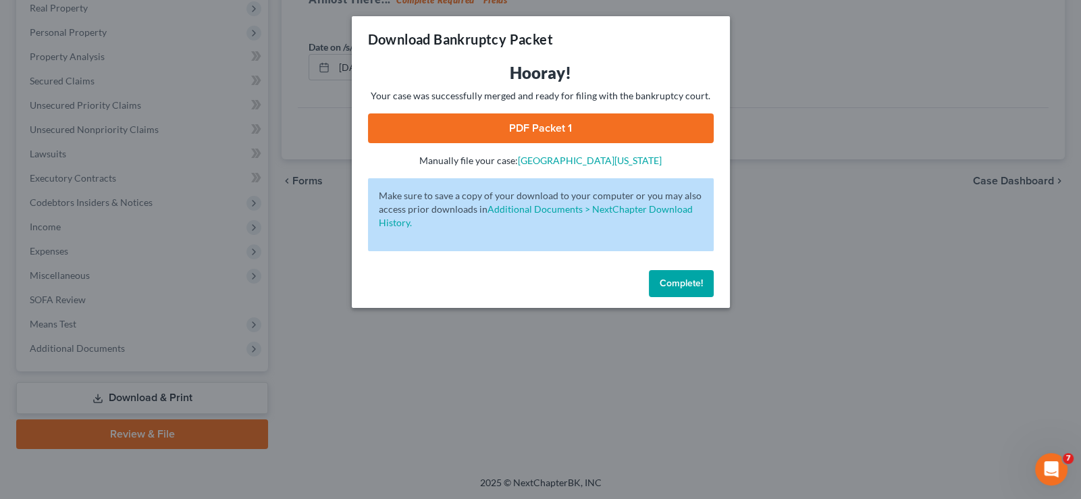
click at [587, 128] on link "PDF Packet 1" at bounding box center [541, 128] width 346 height 30
click at [527, 332] on div "Download Bankruptcy Packet Hooray! Your case was successfully merged and ready …" at bounding box center [540, 249] width 1081 height 499
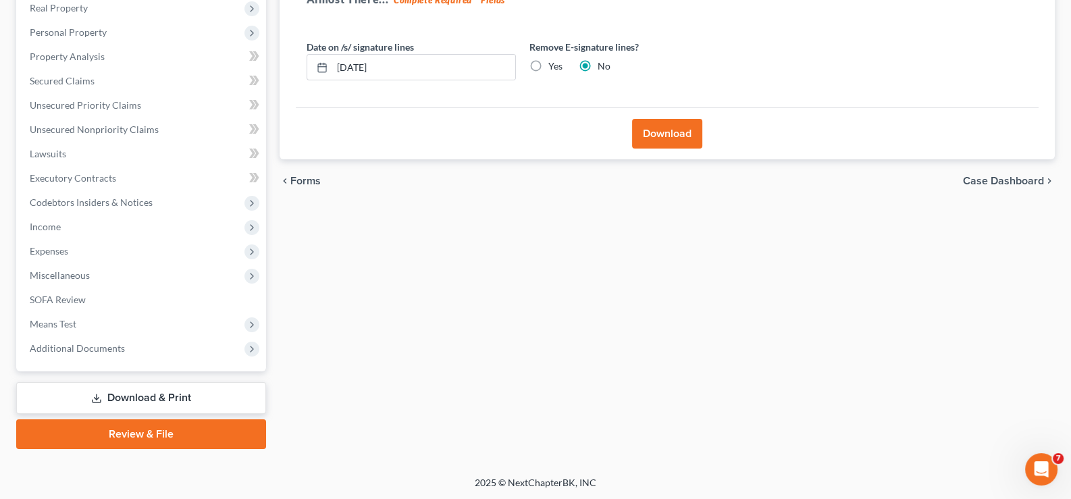
click at [304, 178] on span "Forms" at bounding box center [305, 181] width 30 height 11
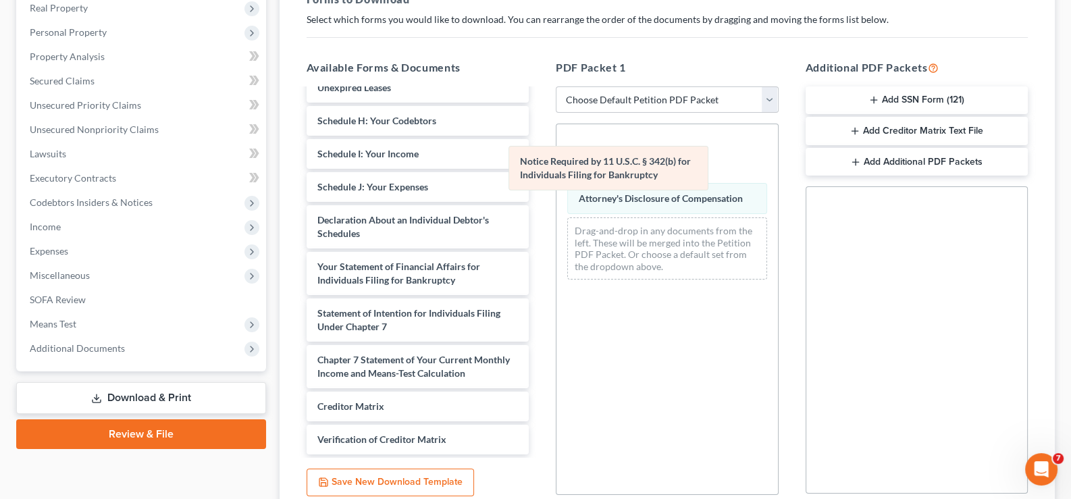
drag, startPoint x: 701, startPoint y: 153, endPoint x: 478, endPoint y: 184, distance: 225.1
click at [557, 184] on div "Notice Required by 11 U.S.C. § 342(b) for Individuals Filing for Bankruptcy Not…" at bounding box center [668, 207] width 222 height 166
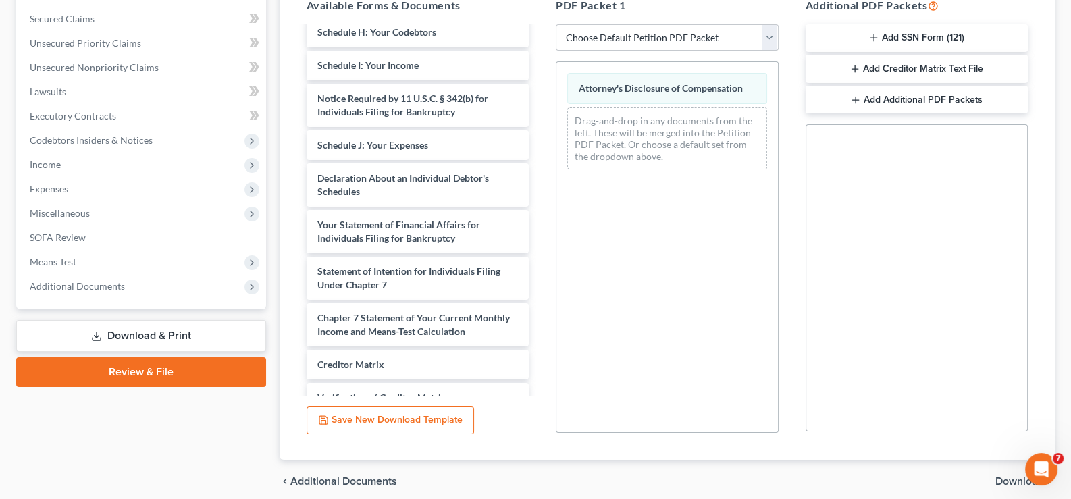
scroll to position [334, 0]
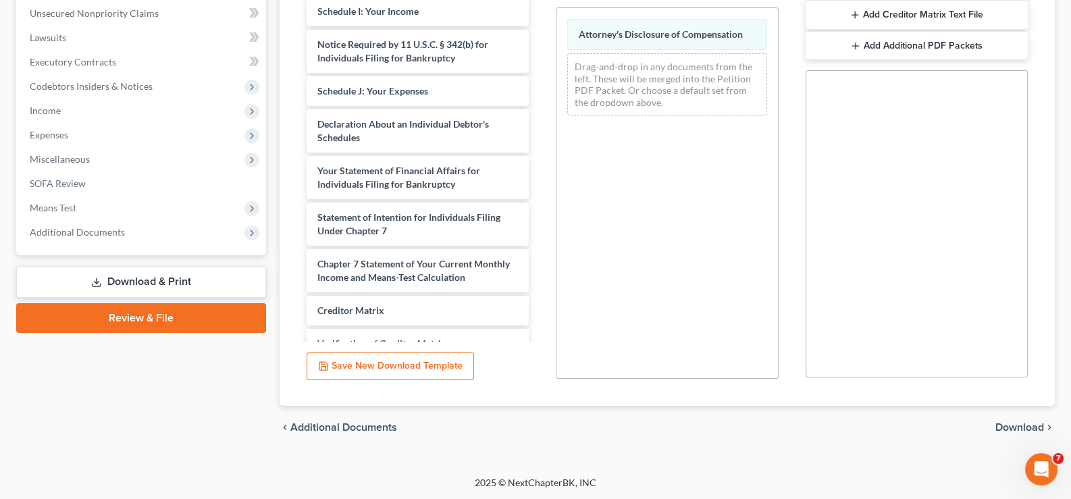
click at [1011, 424] on span "Download" at bounding box center [1020, 427] width 49 height 11
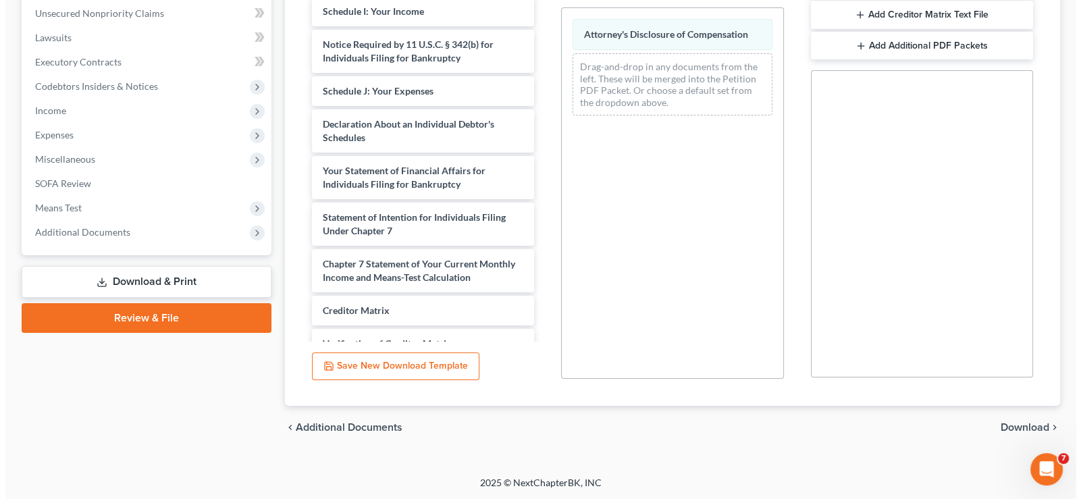
scroll to position [218, 0]
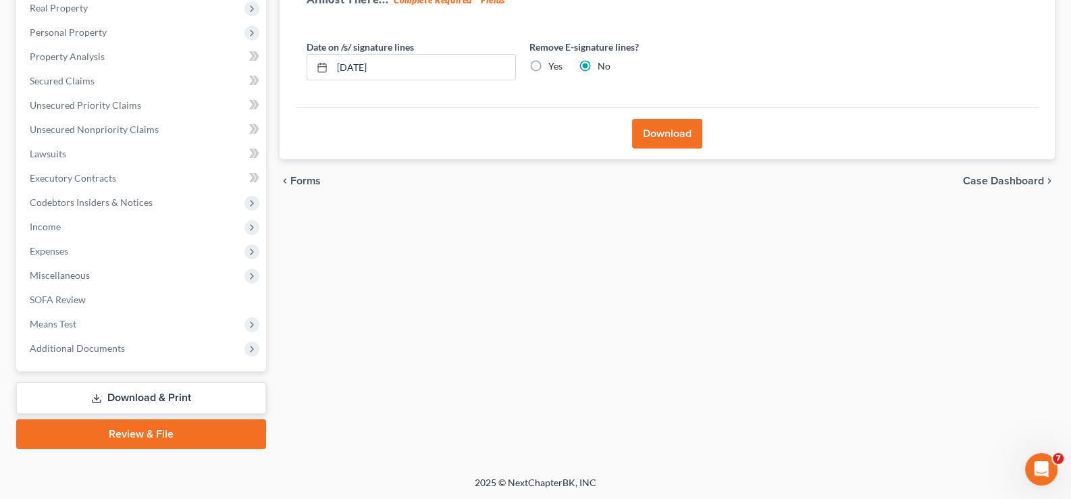
click at [686, 134] on button "Download" at bounding box center [667, 134] width 70 height 30
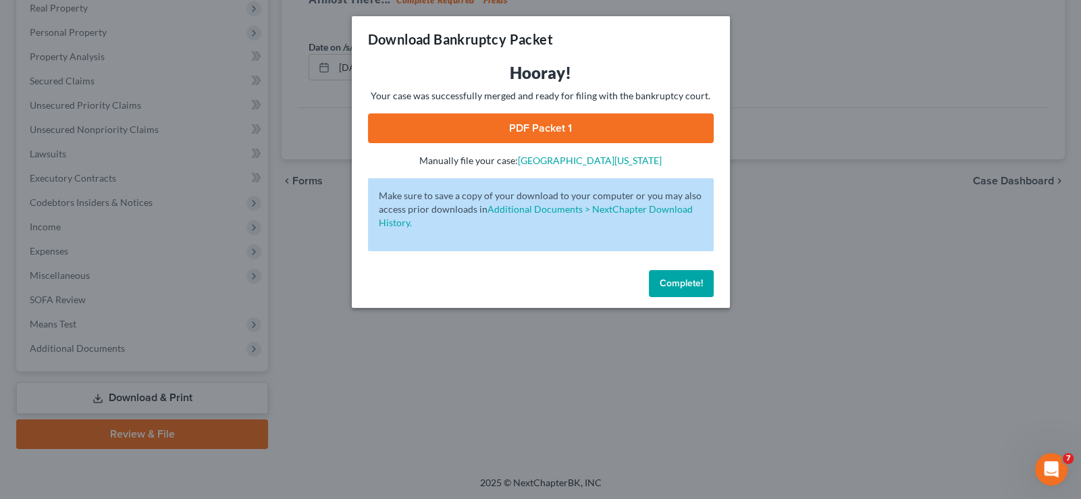
click at [601, 128] on link "PDF Packet 1" at bounding box center [541, 128] width 346 height 30
